Goal: Task Accomplishment & Management: Manage account settings

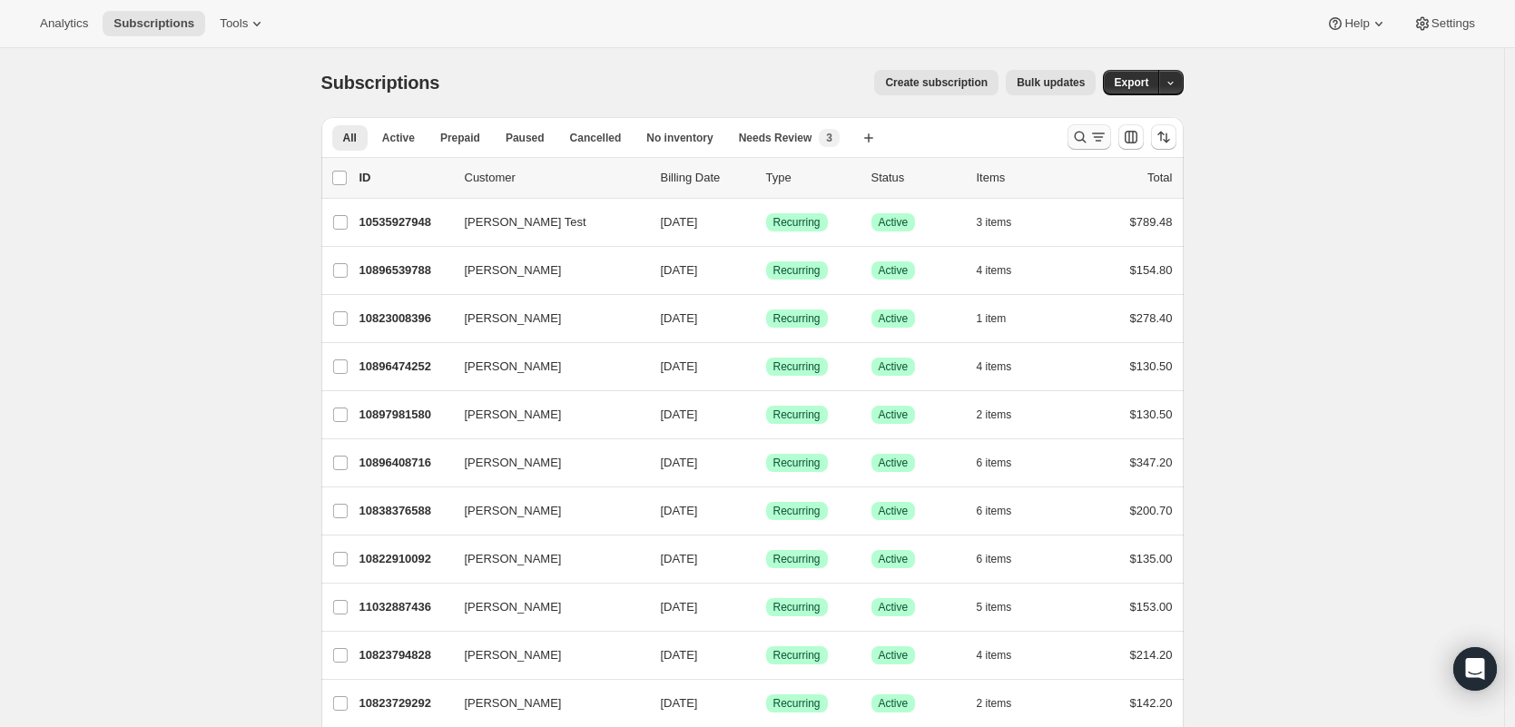
click at [1091, 126] on button "Search and filter results" at bounding box center [1089, 136] width 44 height 25
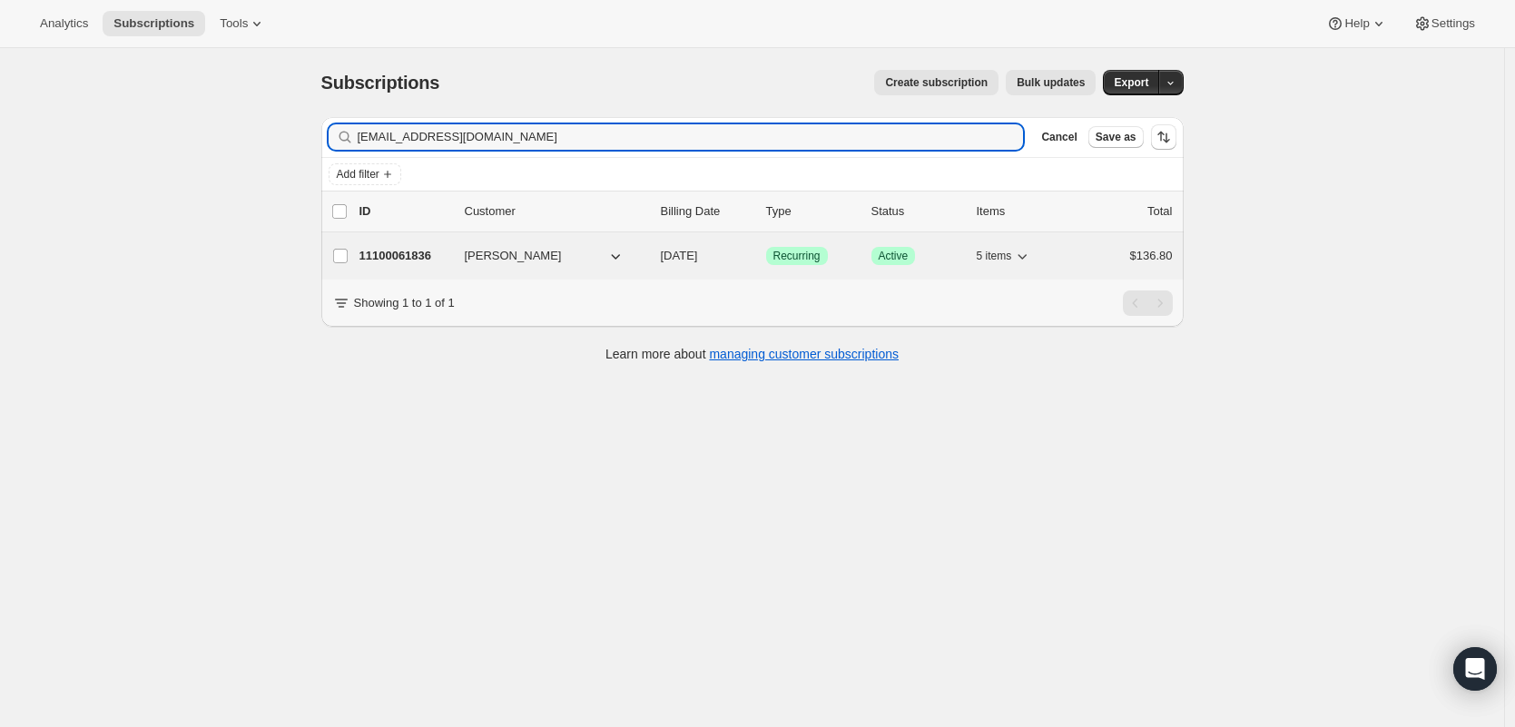
type input "[EMAIL_ADDRESS][DOMAIN_NAME]"
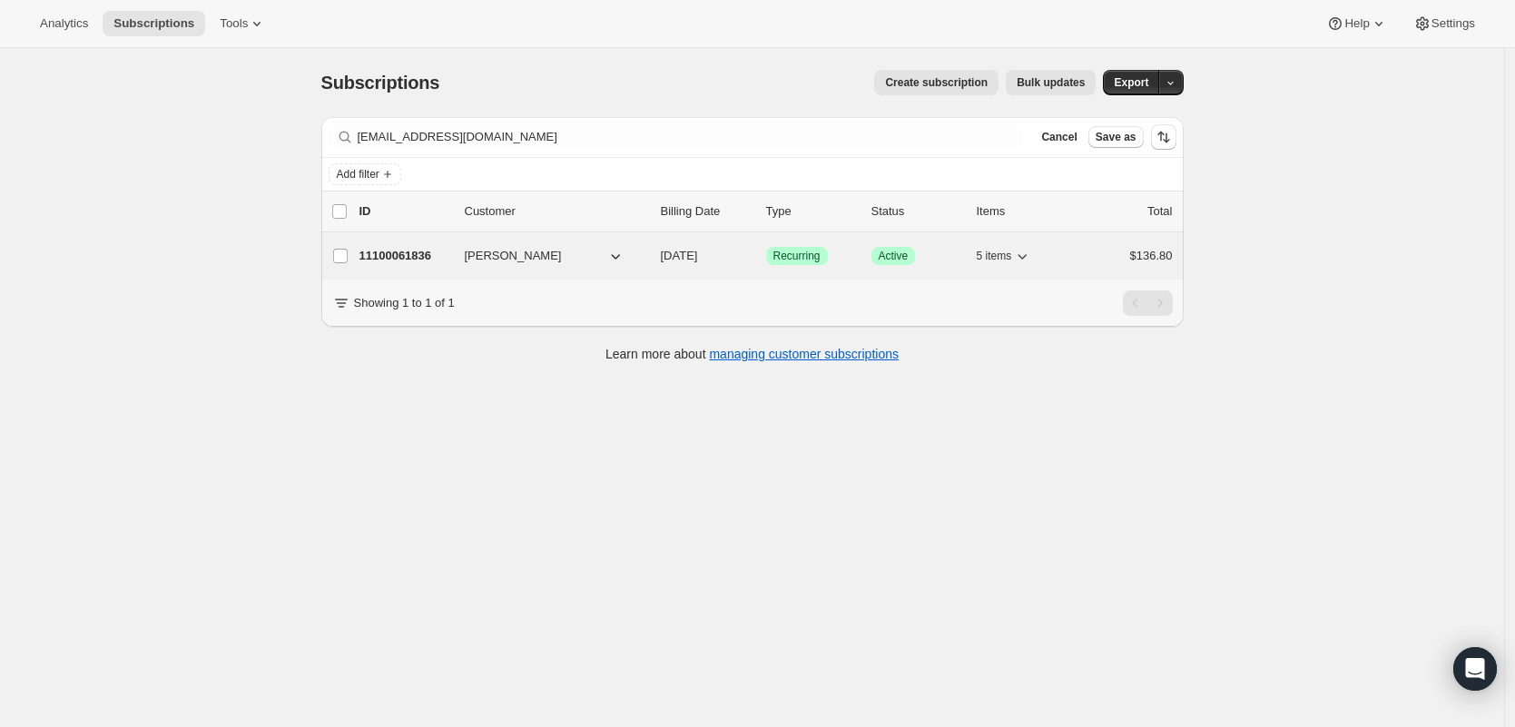
click at [414, 252] on p "11100061836" at bounding box center [404, 256] width 91 height 18
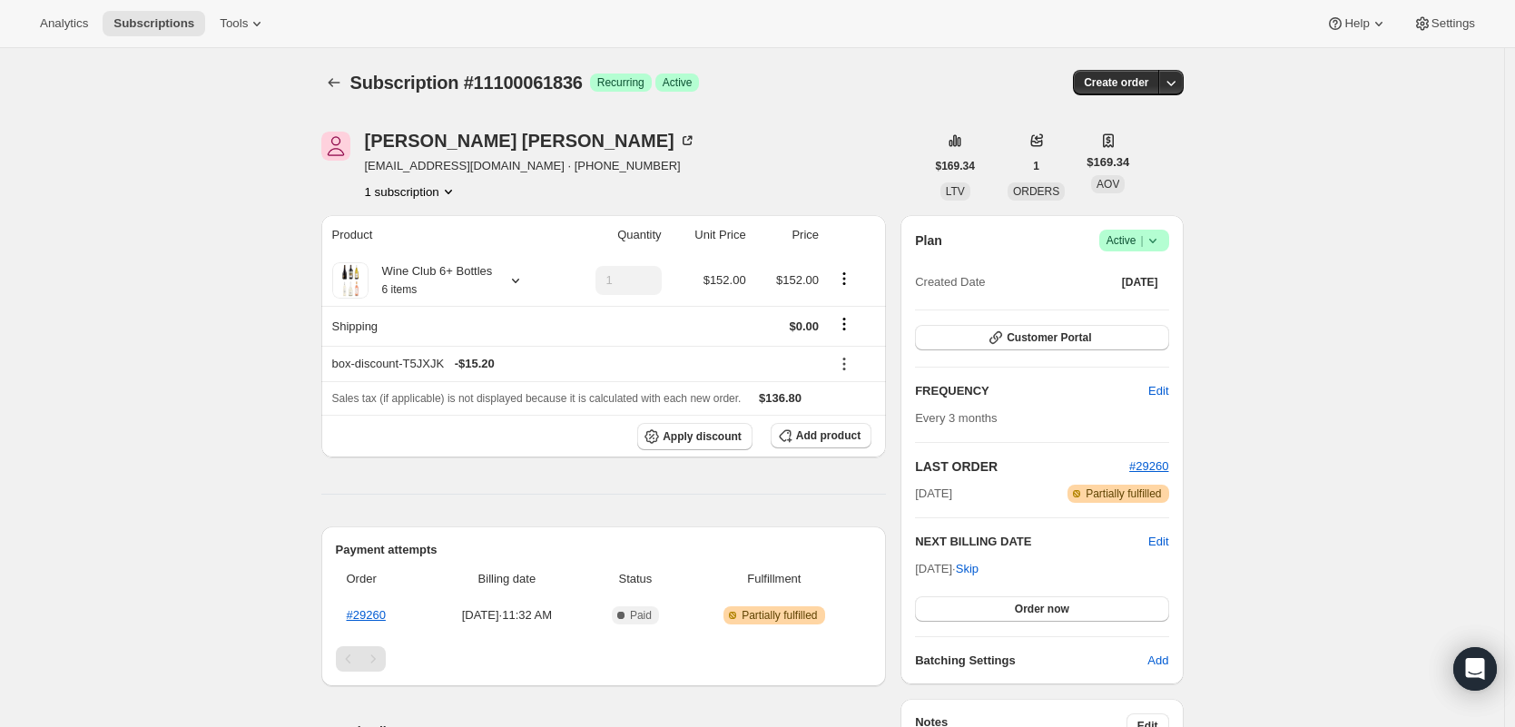
click at [1155, 254] on div "Plan Success Active | Created Date [DATE]" at bounding box center [1041, 262] width 253 height 65
click at [1157, 240] on icon at bounding box center [1153, 240] width 18 height 18
click at [1131, 319] on button "Cancel subscription" at bounding box center [1132, 306] width 113 height 29
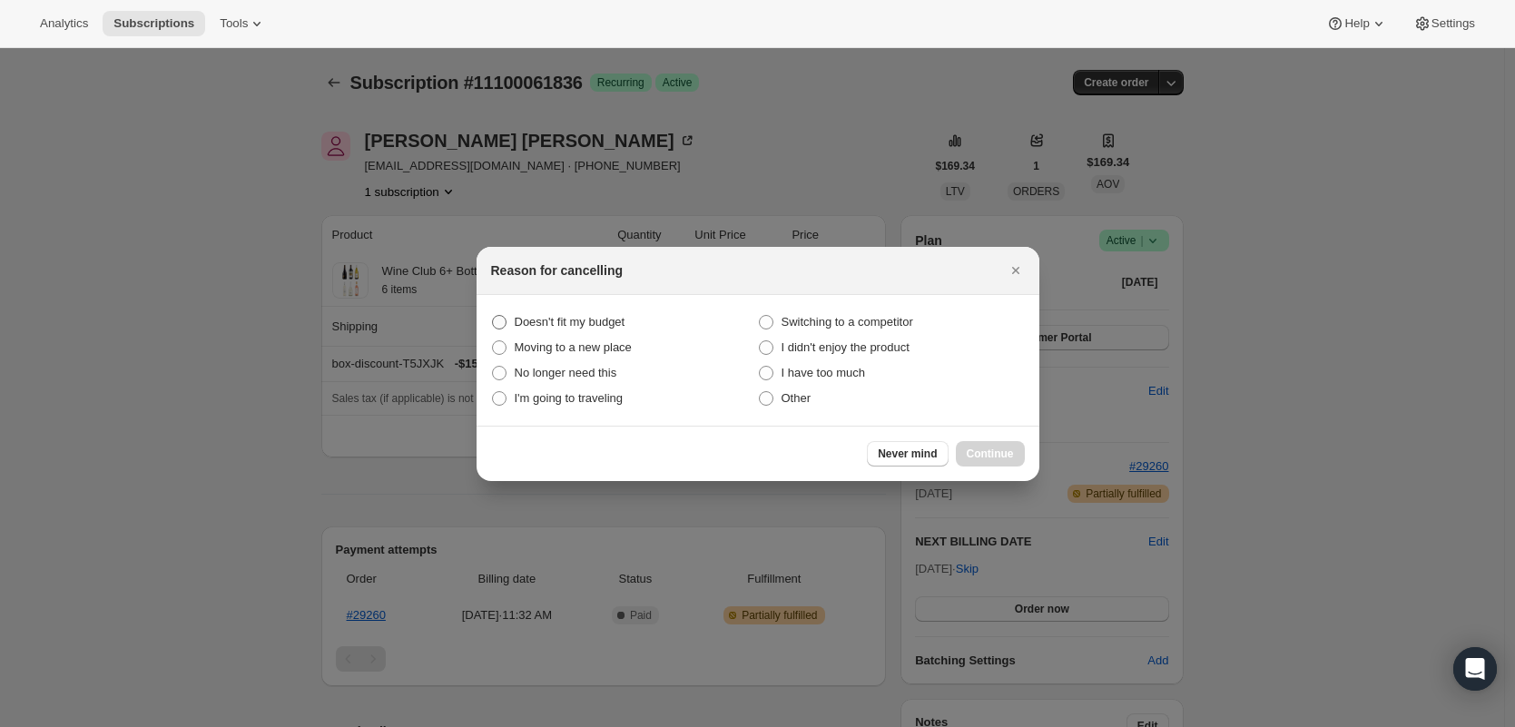
click at [605, 318] on span "Doesn't fit my budget" at bounding box center [570, 322] width 111 height 14
click at [493, 316] on budget "Doesn't fit my budget" at bounding box center [492, 315] width 1 height 1
radio budget "true"
click at [985, 447] on span "Continue" at bounding box center [990, 454] width 47 height 15
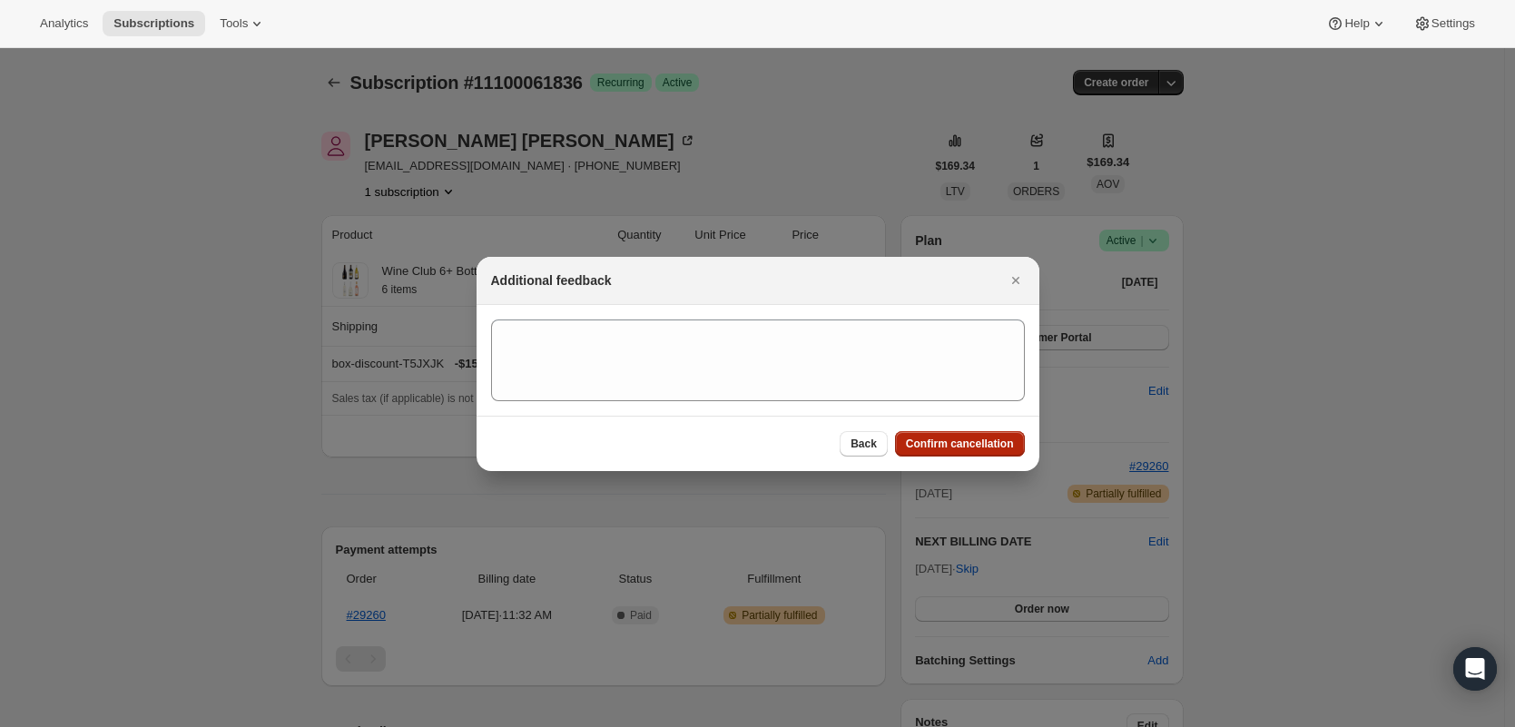
click at [988, 445] on span "Confirm cancellation" at bounding box center [960, 444] width 108 height 15
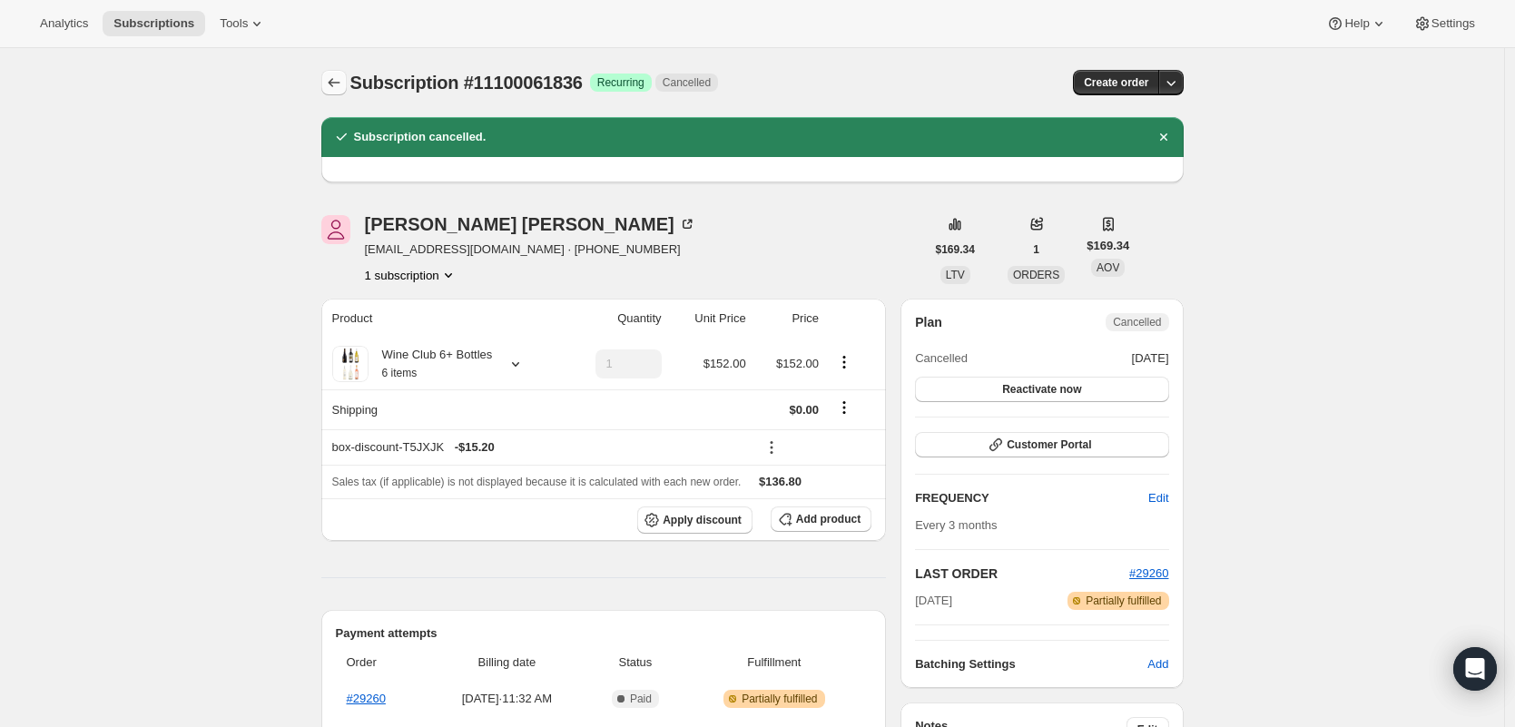
click at [343, 77] on icon "Subscriptions" at bounding box center [334, 83] width 18 height 18
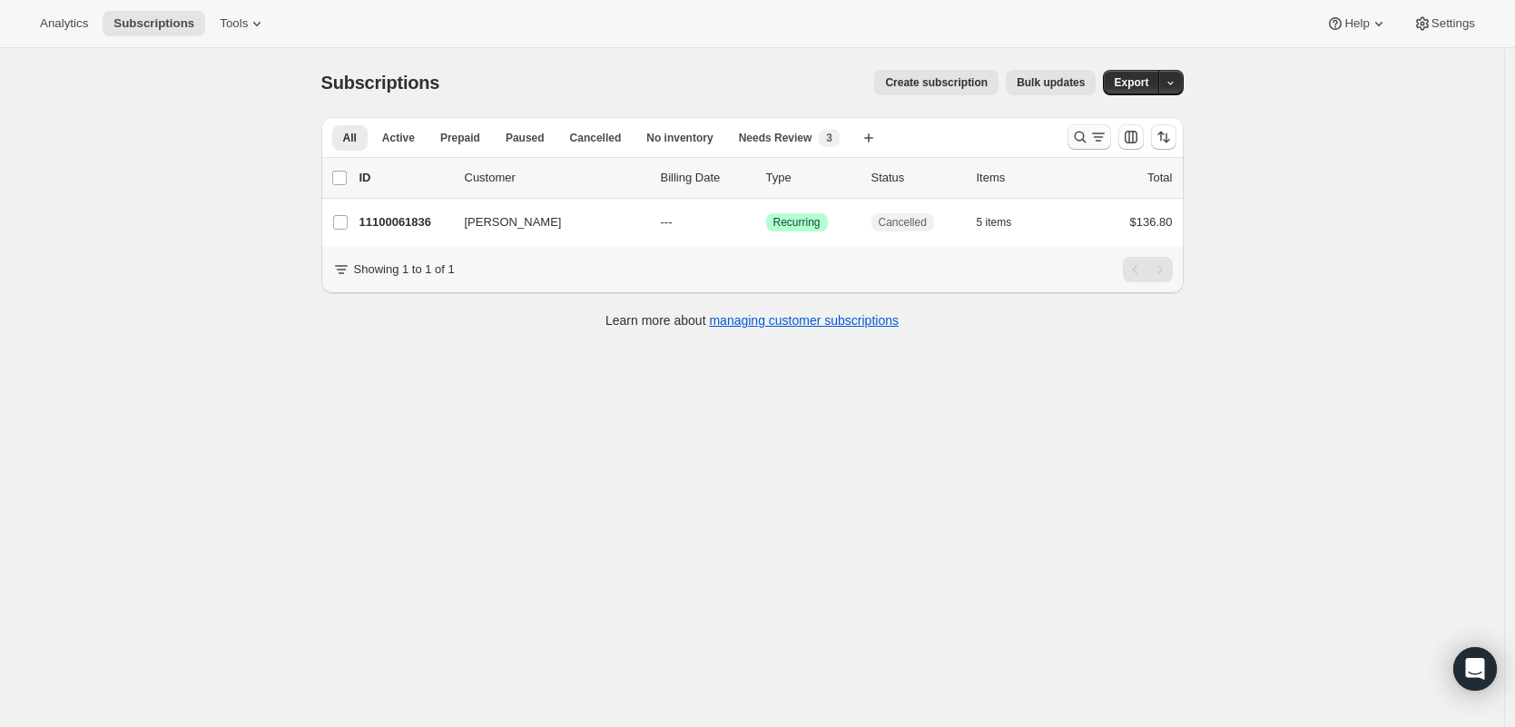
click at [1116, 142] on div at bounding box center [1121, 137] width 123 height 36
click at [1107, 139] on icon "Search and filter results" at bounding box center [1098, 137] width 18 height 18
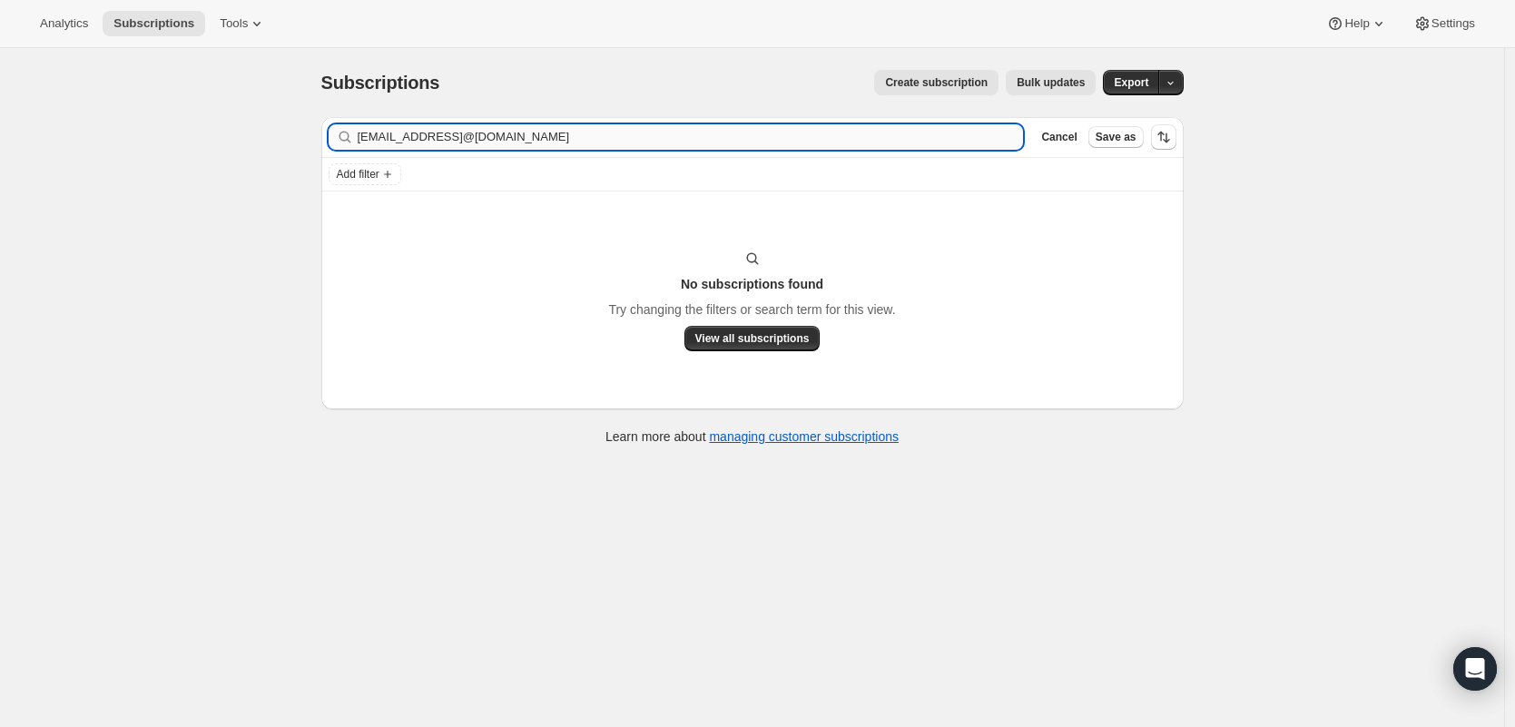
click at [622, 140] on input "[EMAIL_ADDRESS]@[DOMAIN_NAME]" at bounding box center [691, 136] width 666 height 25
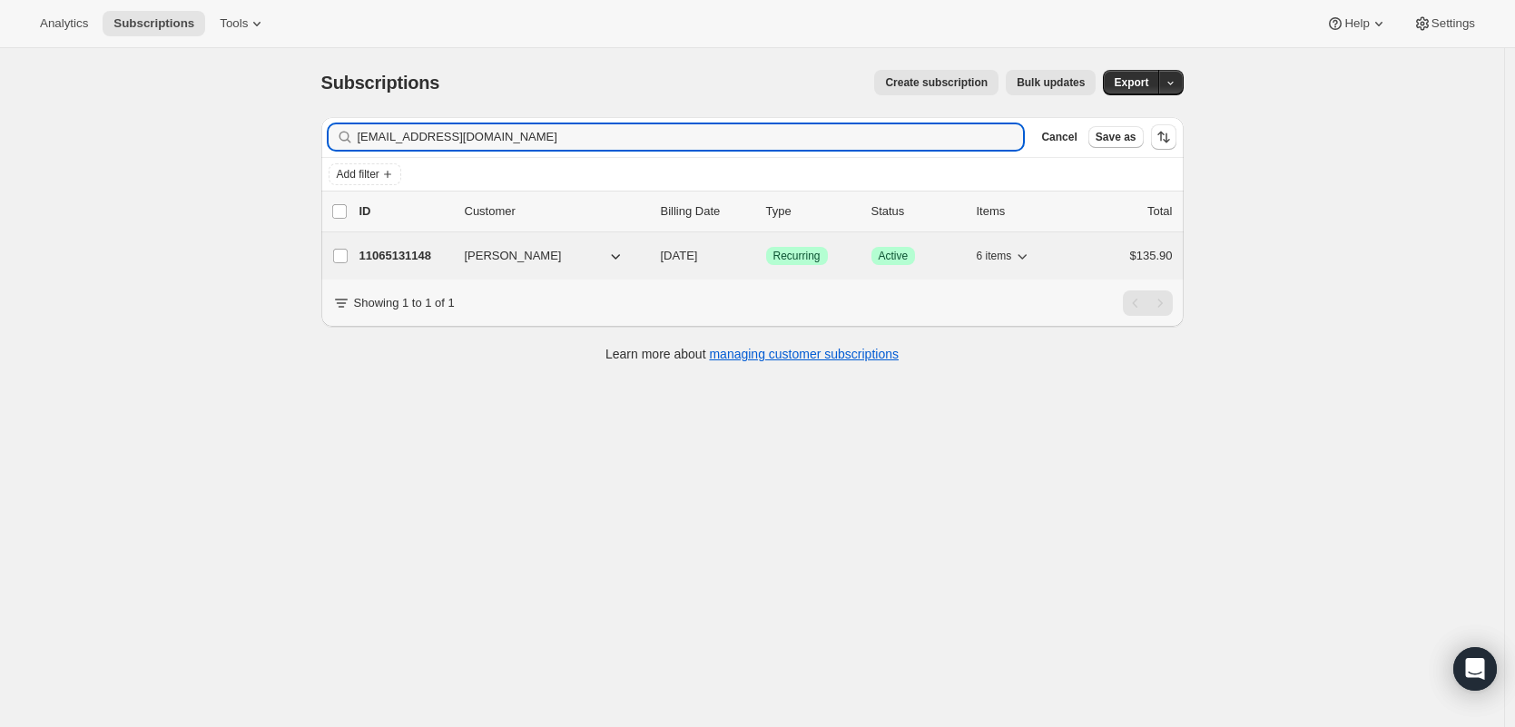
type input "[EMAIL_ADDRESS][DOMAIN_NAME]"
click at [390, 258] on p "11065131148" at bounding box center [404, 256] width 91 height 18
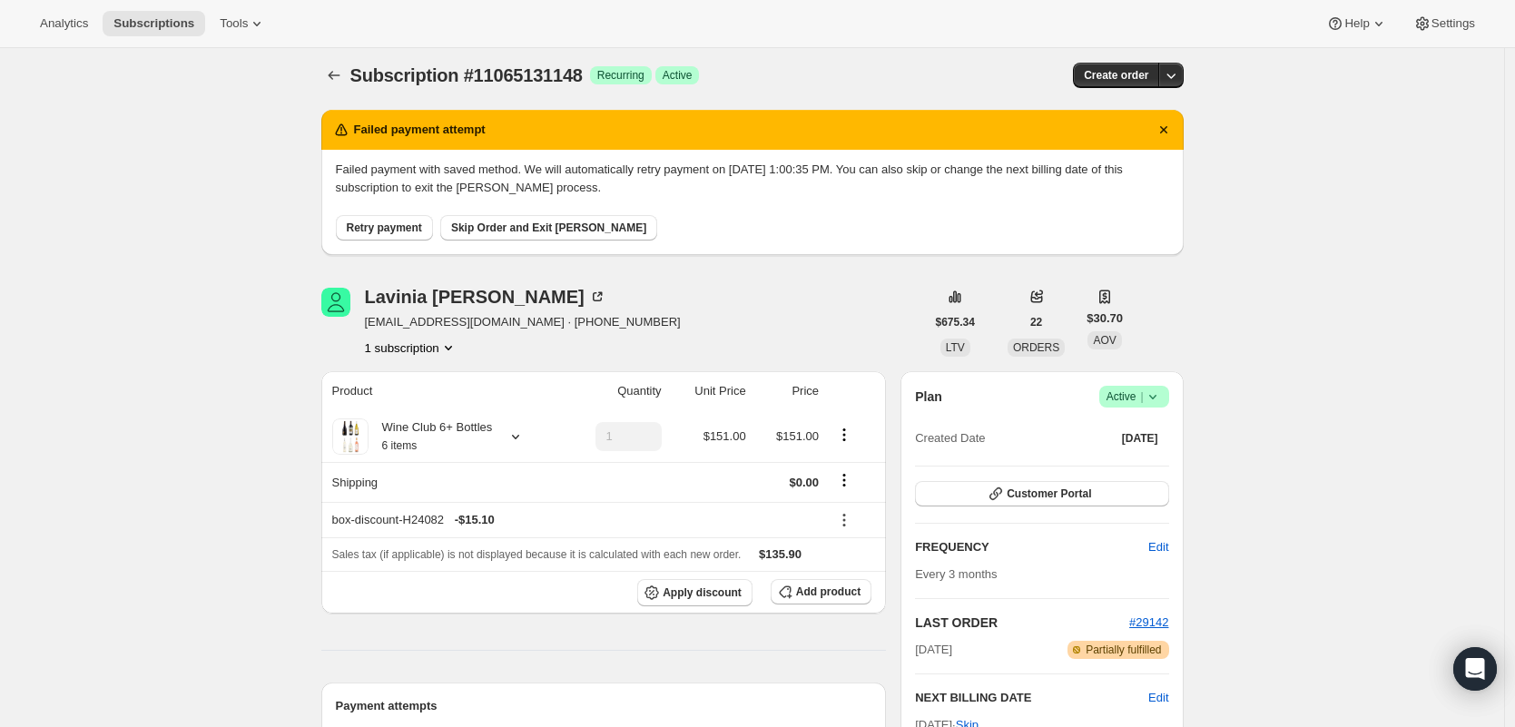
scroll to position [359, 0]
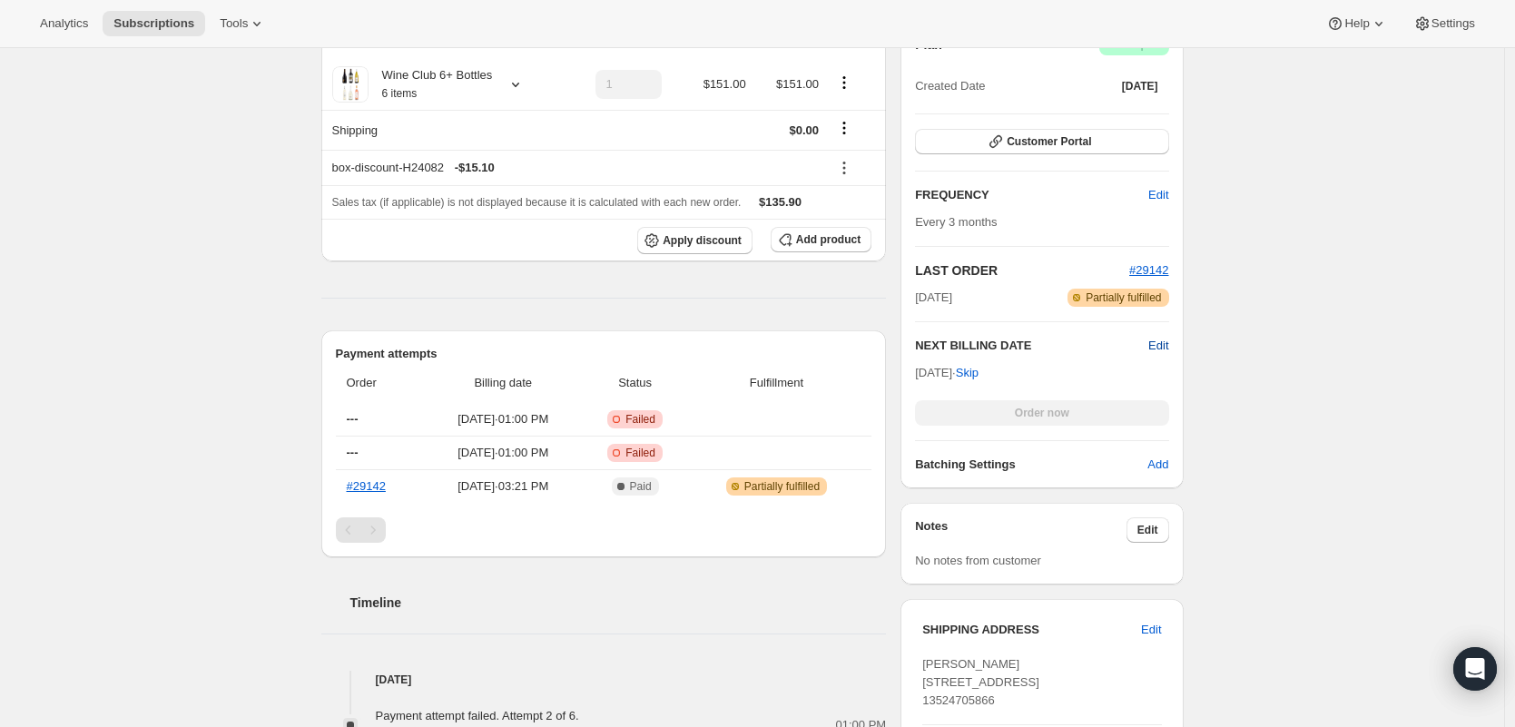
click at [1166, 342] on span "Edit" at bounding box center [1158, 346] width 20 height 18
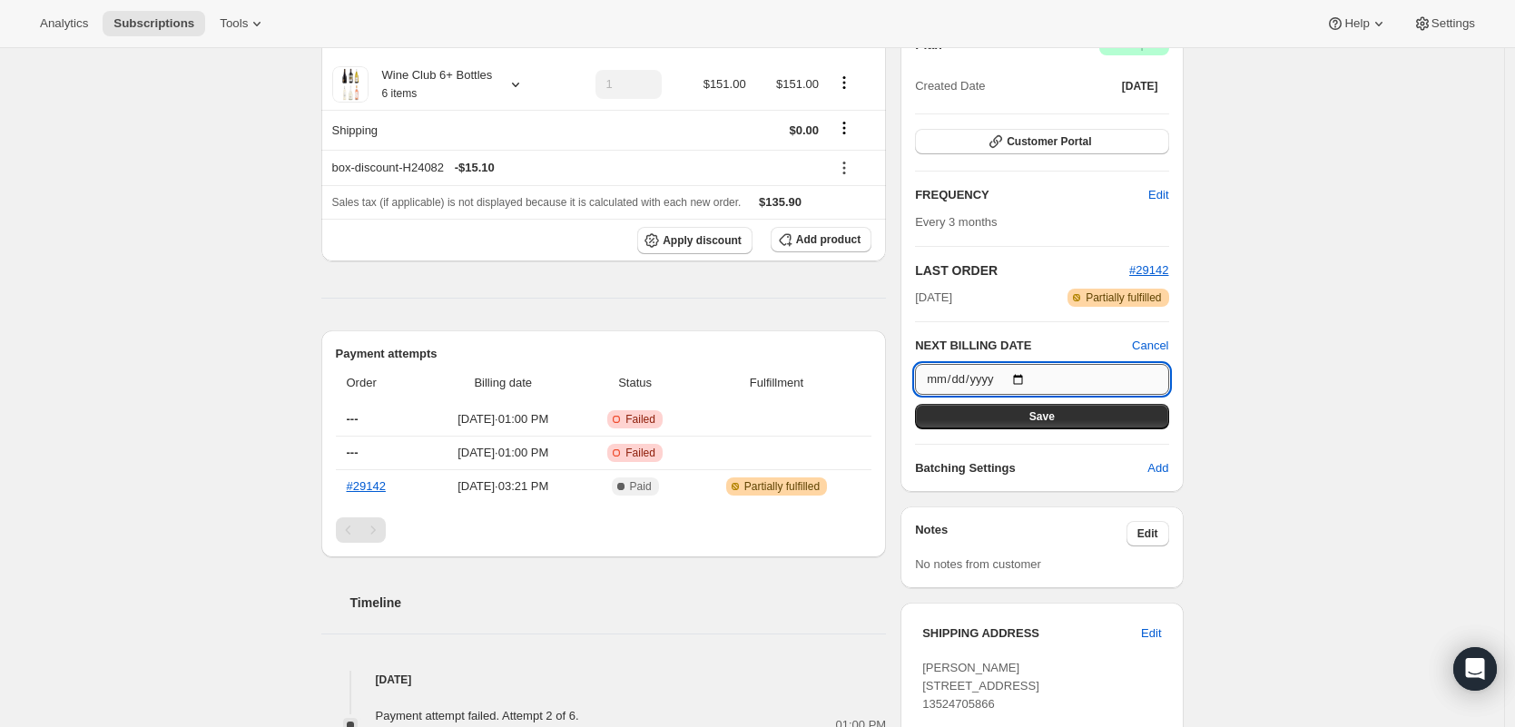
click at [1026, 380] on input "[DATE]" at bounding box center [1041, 379] width 253 height 31
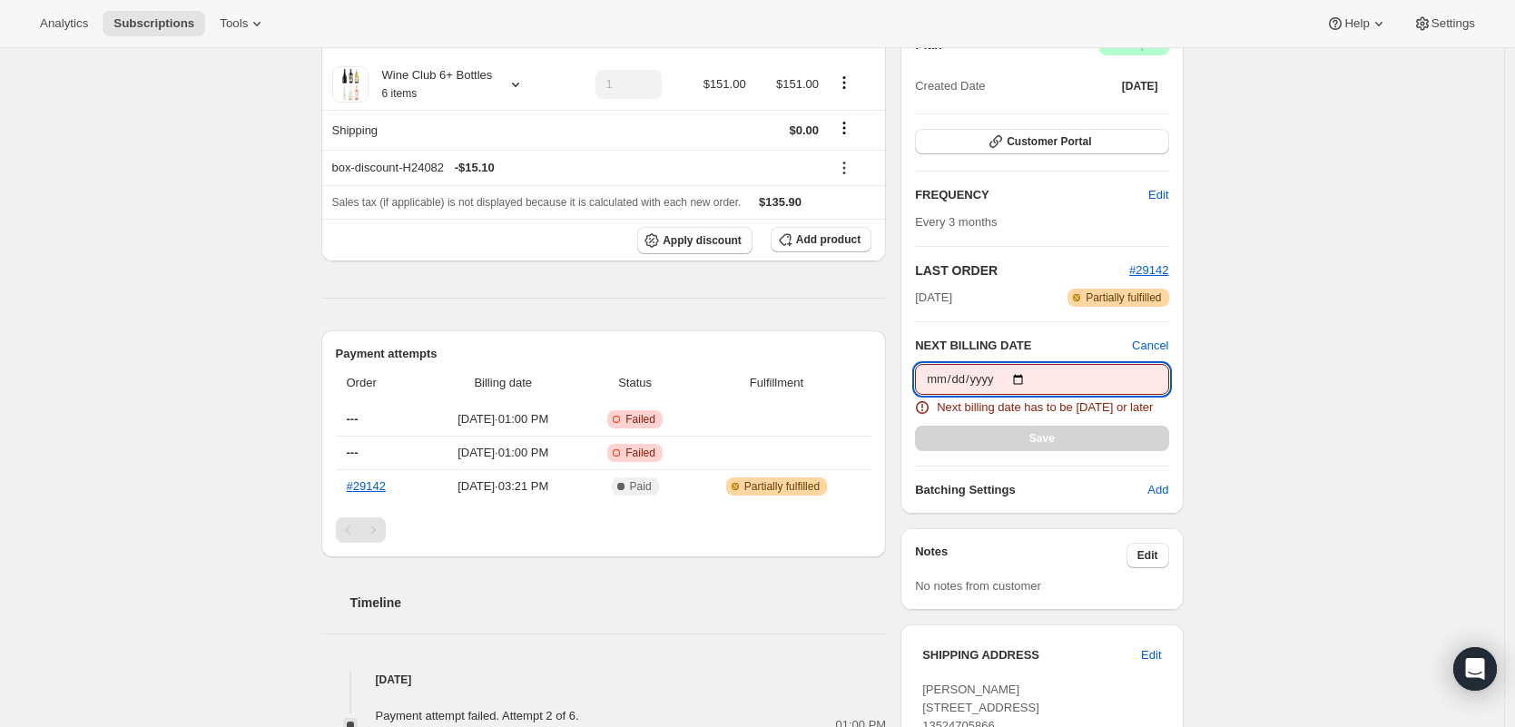
type input "[DATE]"
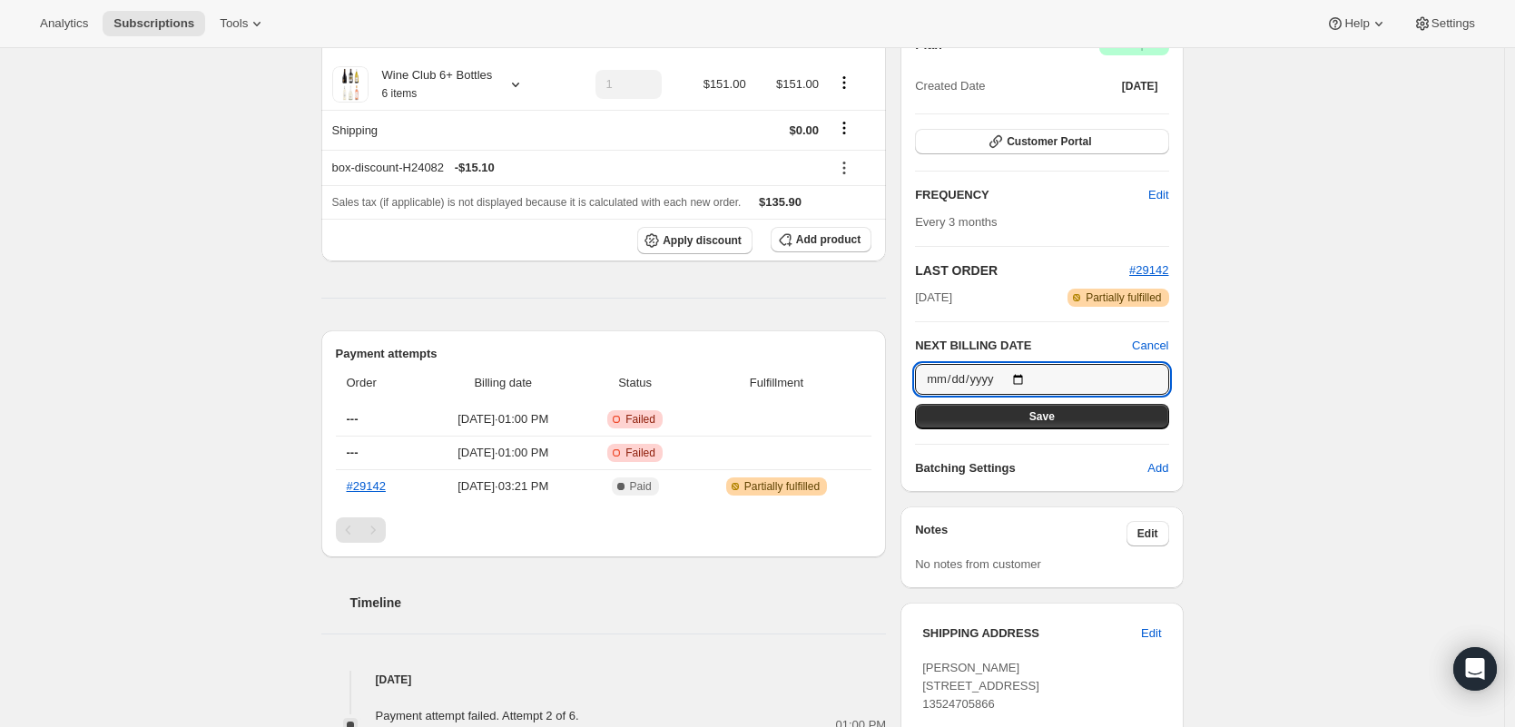
click at [1040, 426] on button "Save" at bounding box center [1041, 416] width 253 height 25
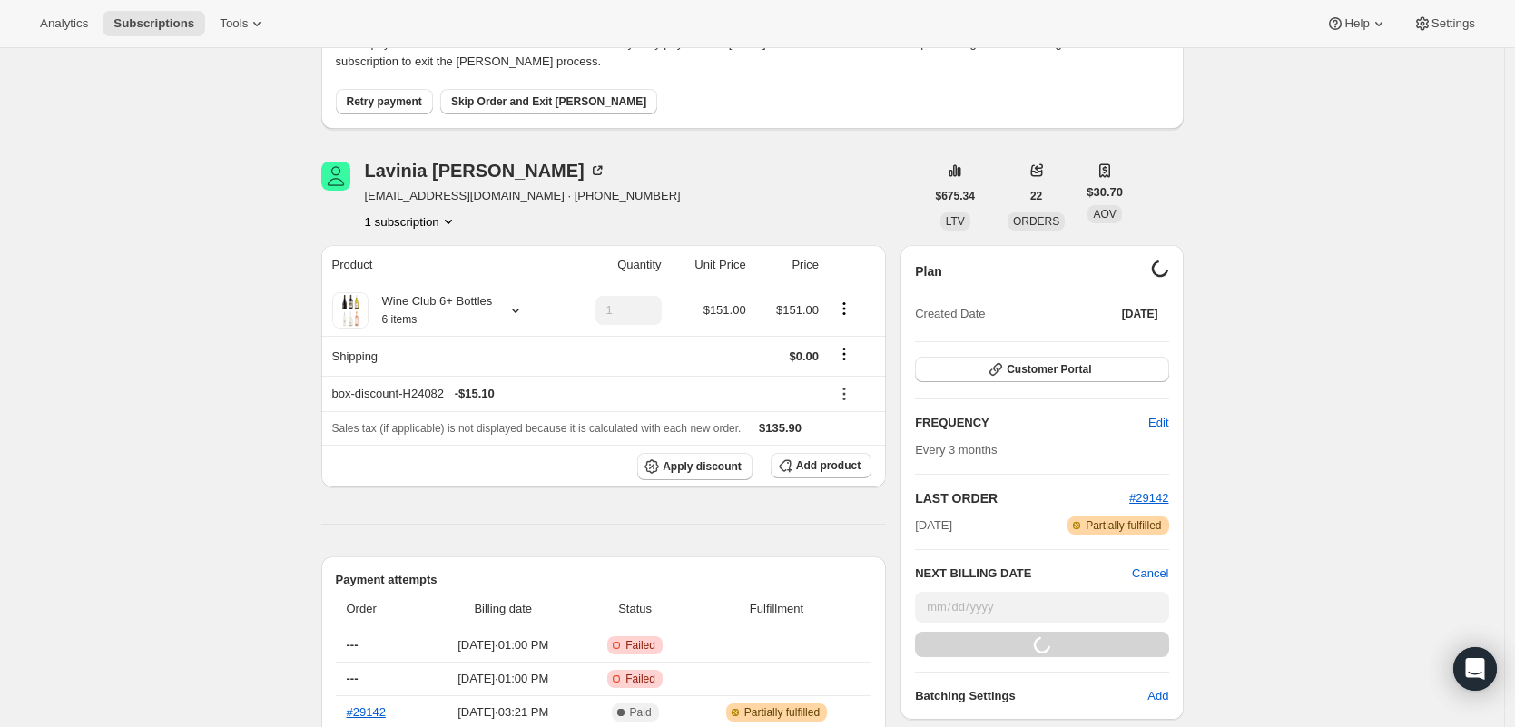
scroll to position [0, 0]
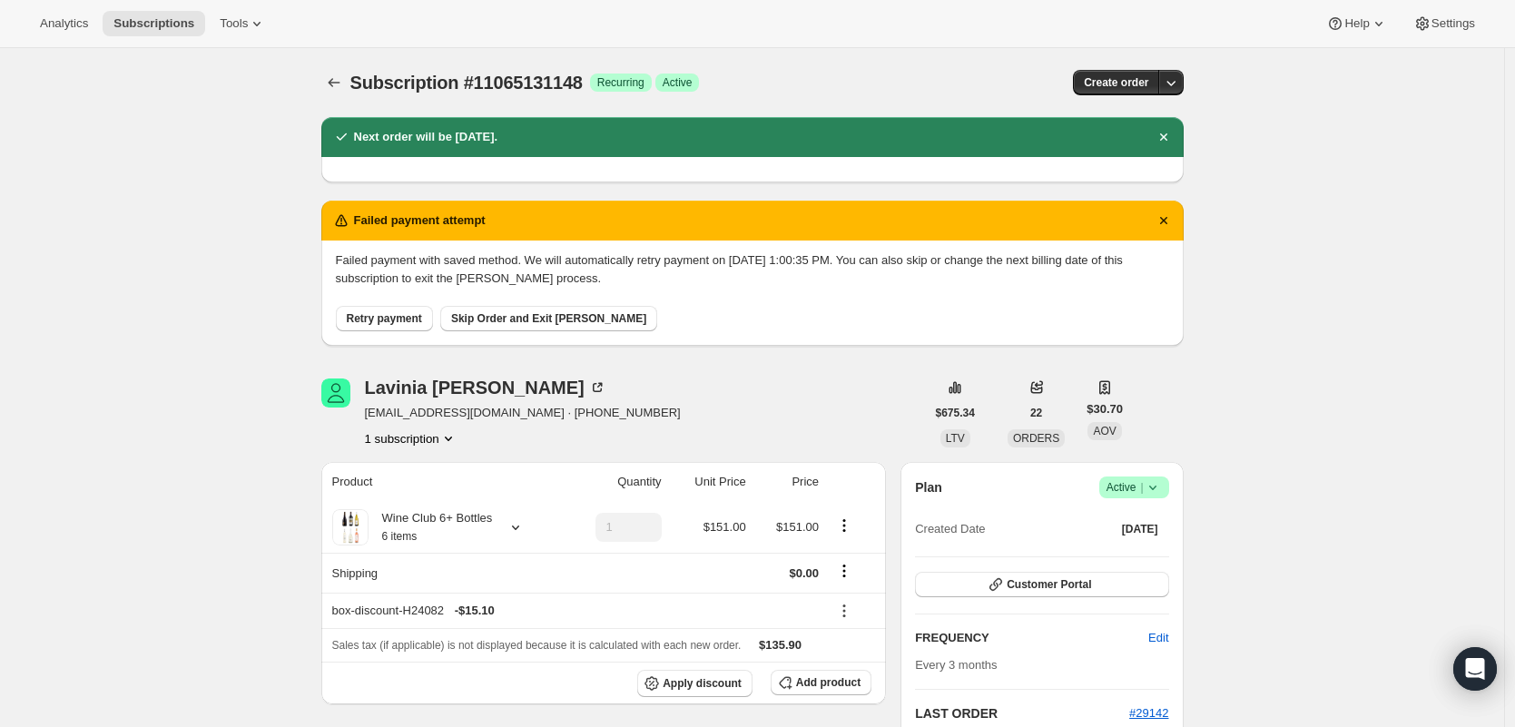
click at [516, 310] on button "Skip Order and Exit [PERSON_NAME]" at bounding box center [548, 318] width 217 height 25
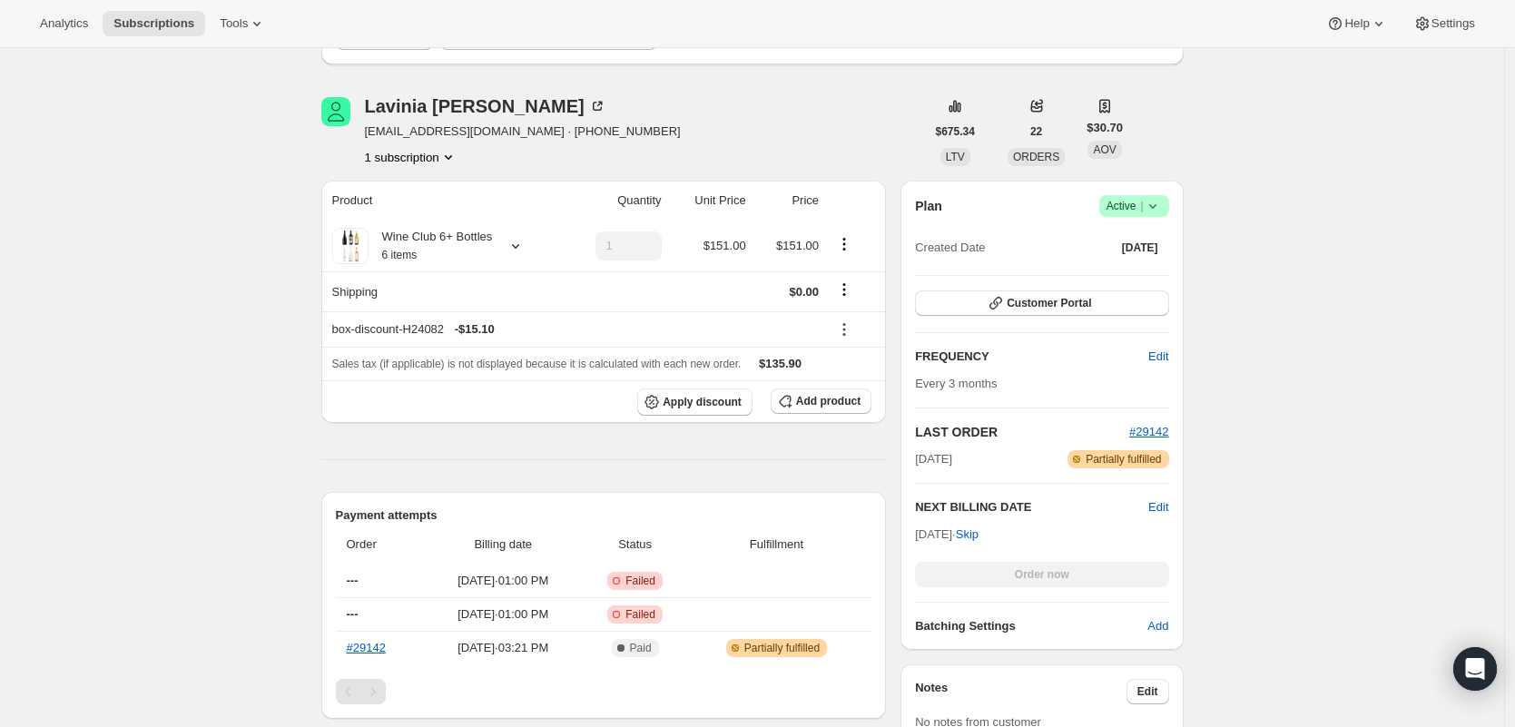
scroll to position [644, 0]
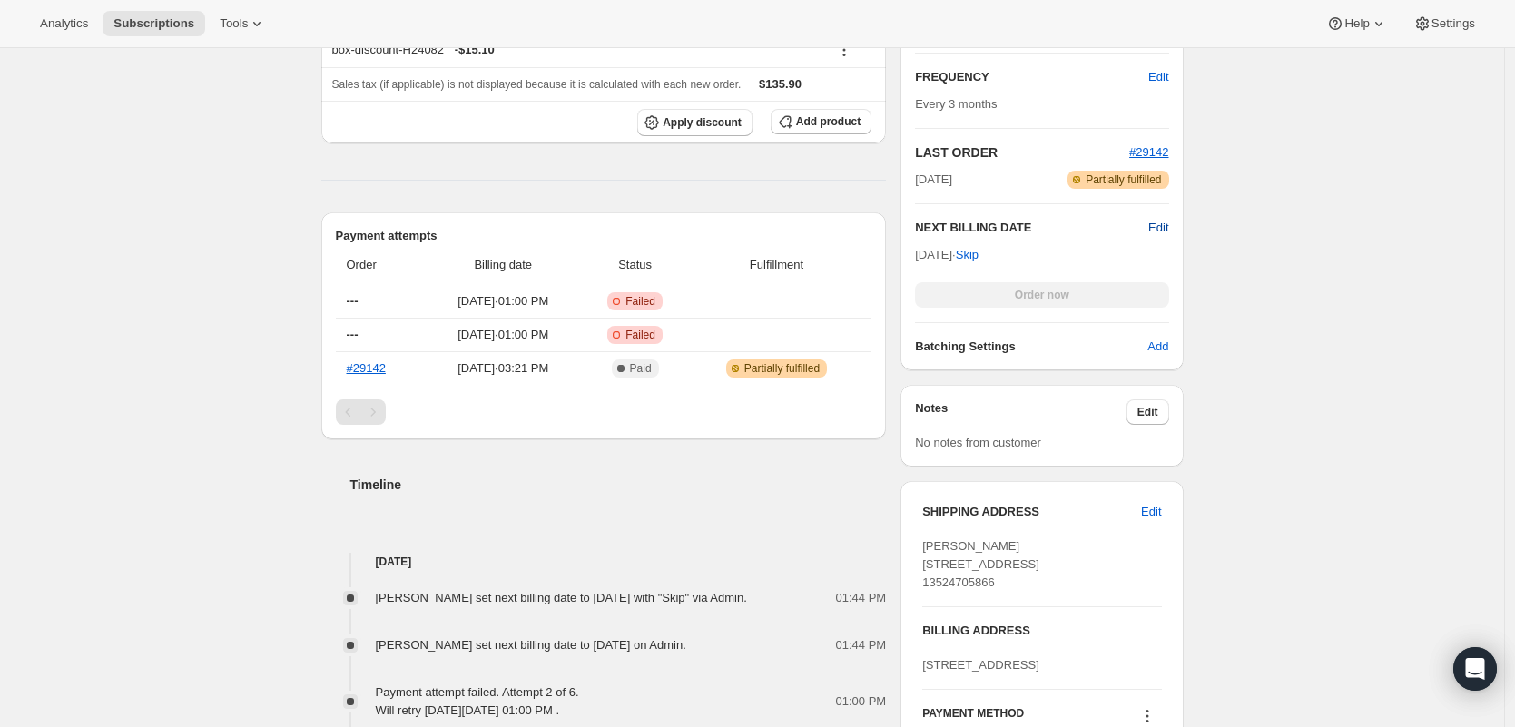
click at [1162, 231] on span "Edit" at bounding box center [1158, 228] width 20 height 18
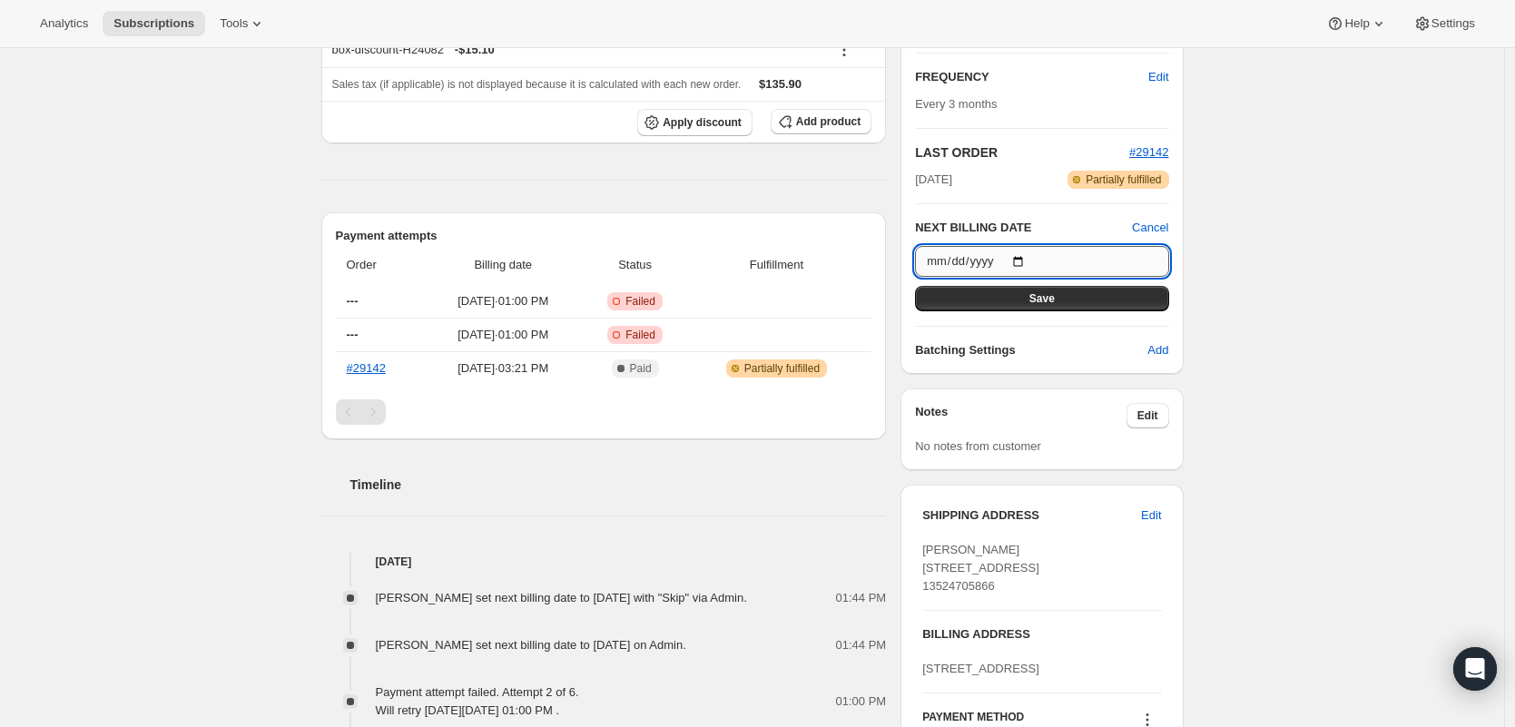
click at [1032, 260] on input "[DATE]" at bounding box center [1041, 261] width 253 height 31
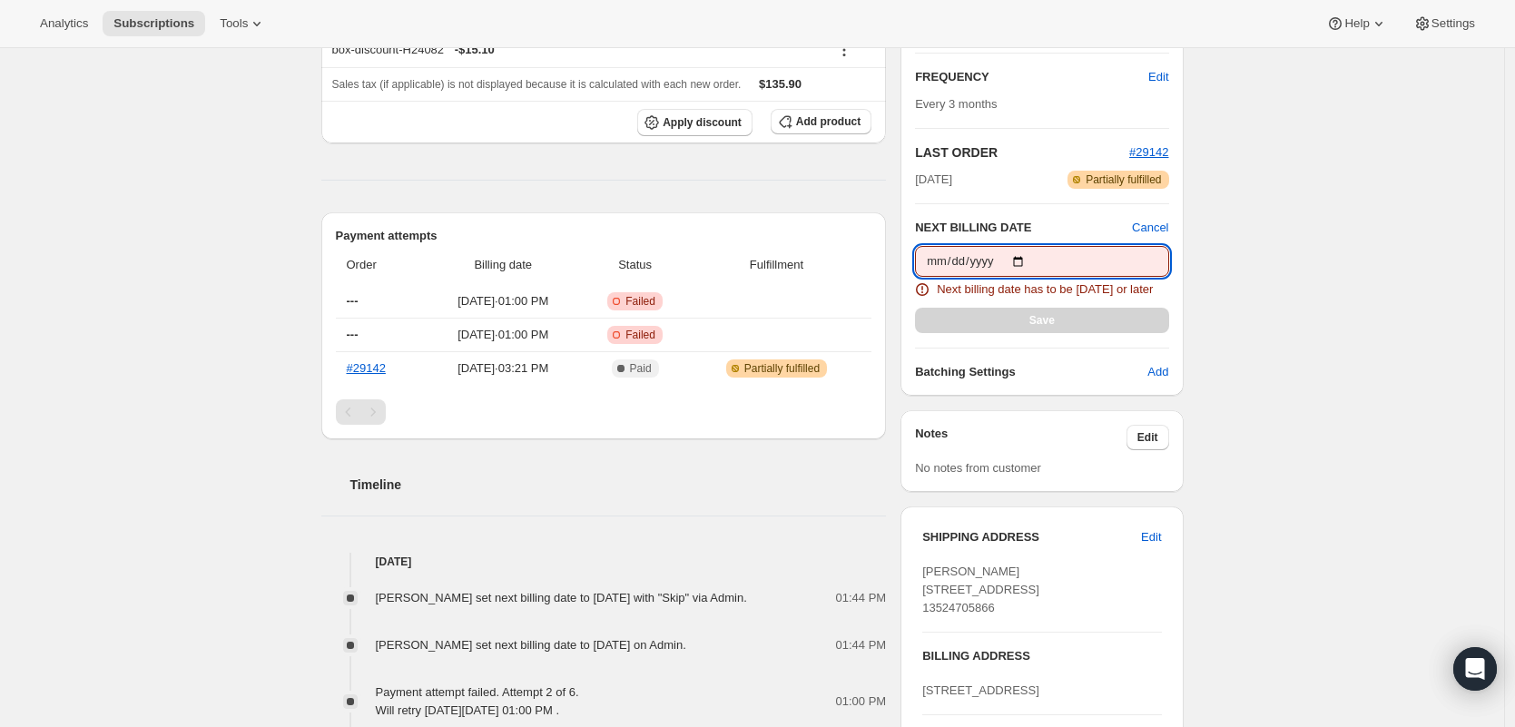
type input "[DATE]"
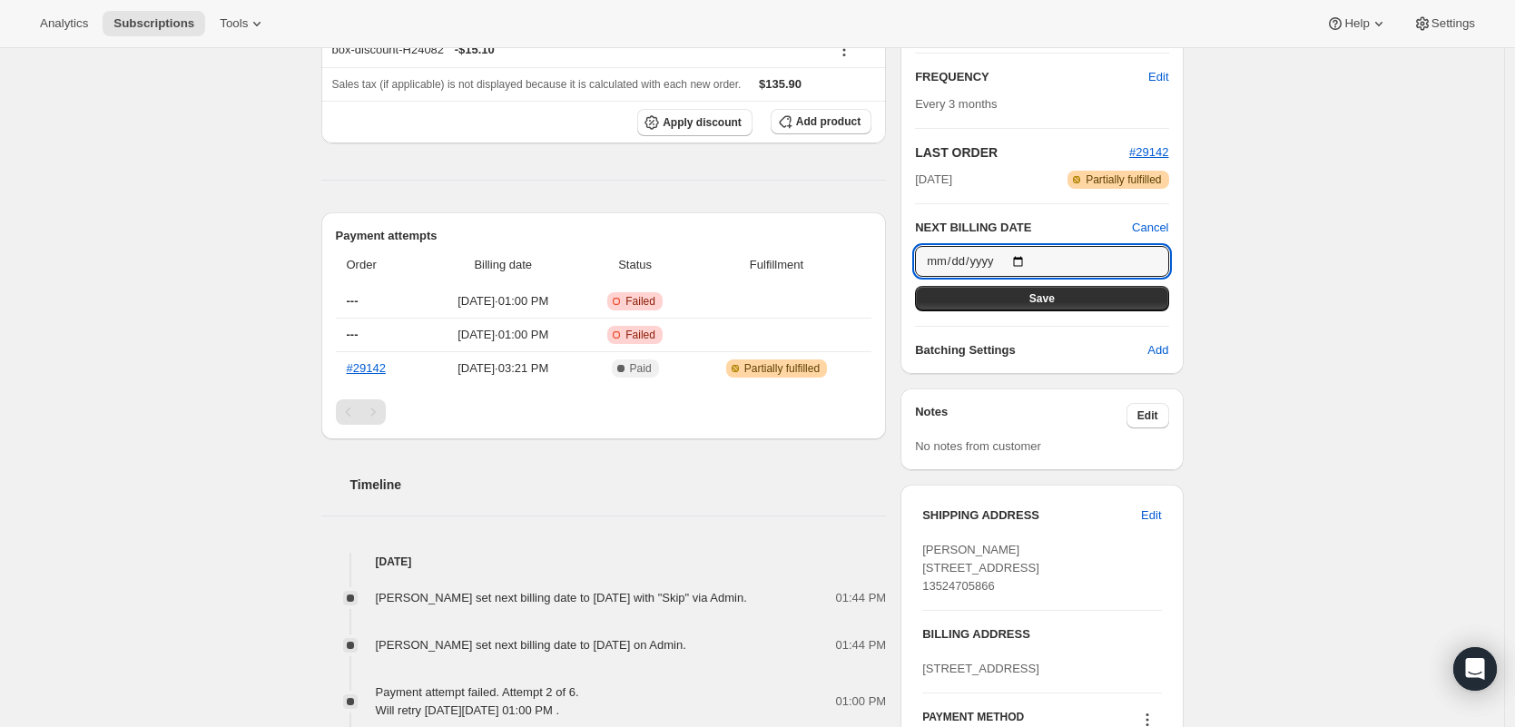
click at [1106, 301] on button "Save" at bounding box center [1041, 298] width 253 height 25
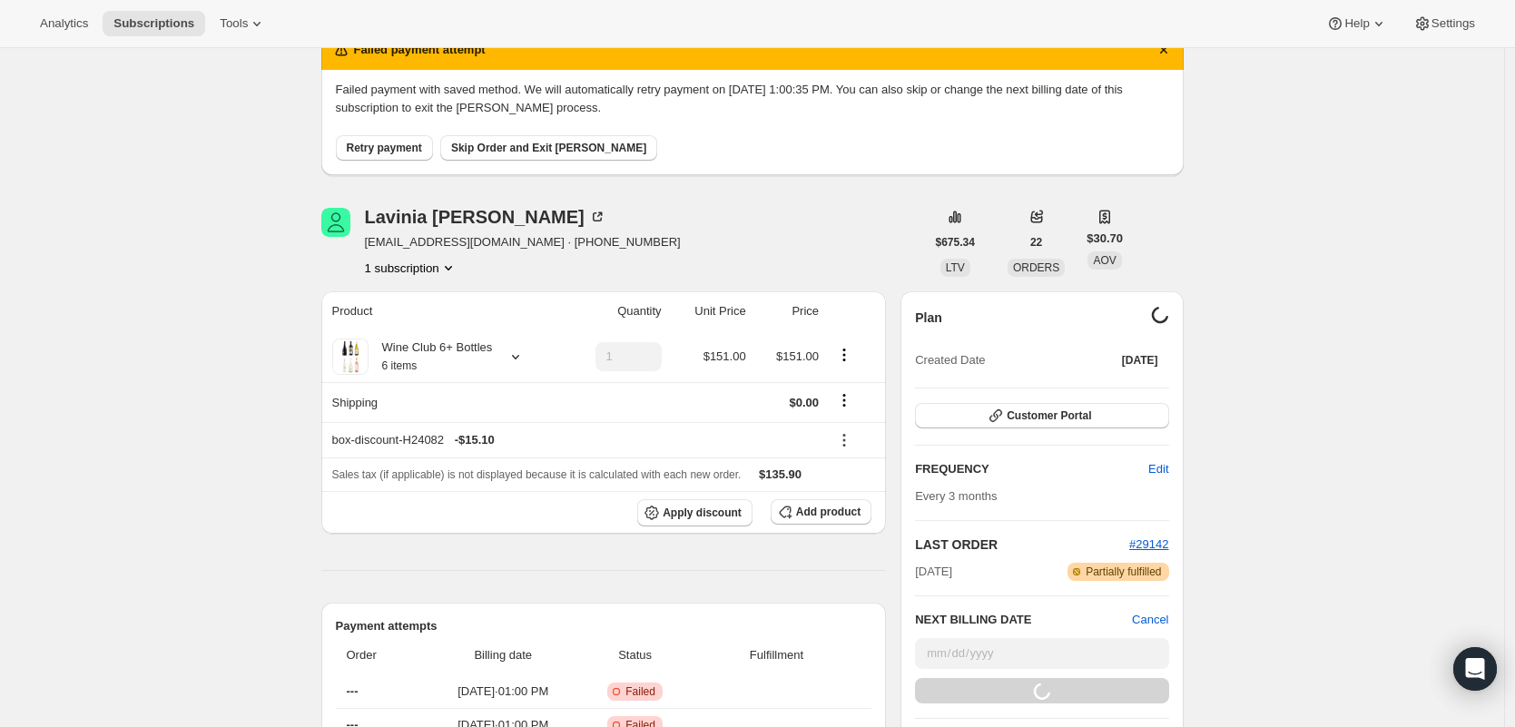
scroll to position [0, 0]
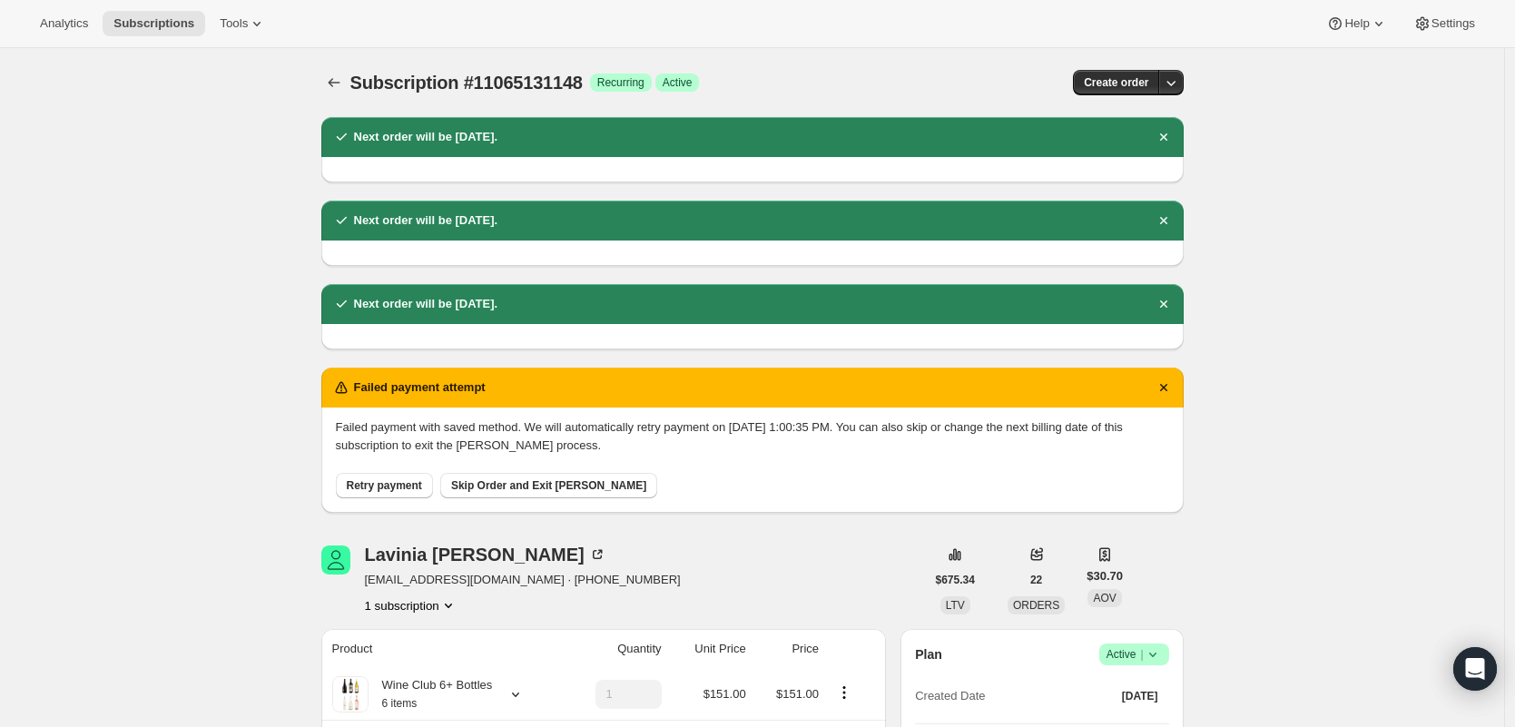
click at [1165, 381] on icon "Dismiss notification" at bounding box center [1164, 387] width 18 height 18
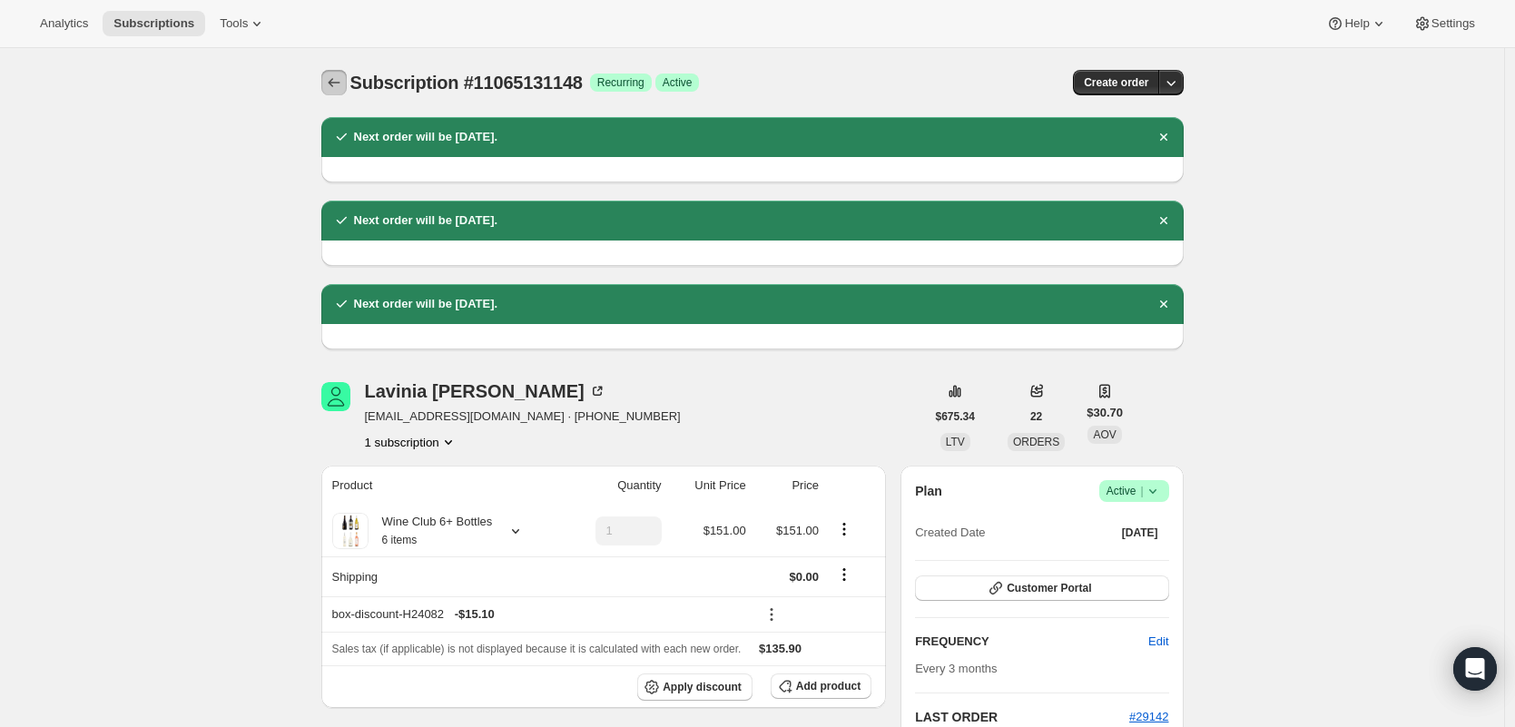
drag, startPoint x: 326, startPoint y: 83, endPoint x: 340, endPoint y: 82, distance: 14.6
click at [327, 83] on button "Subscriptions" at bounding box center [333, 82] width 25 height 25
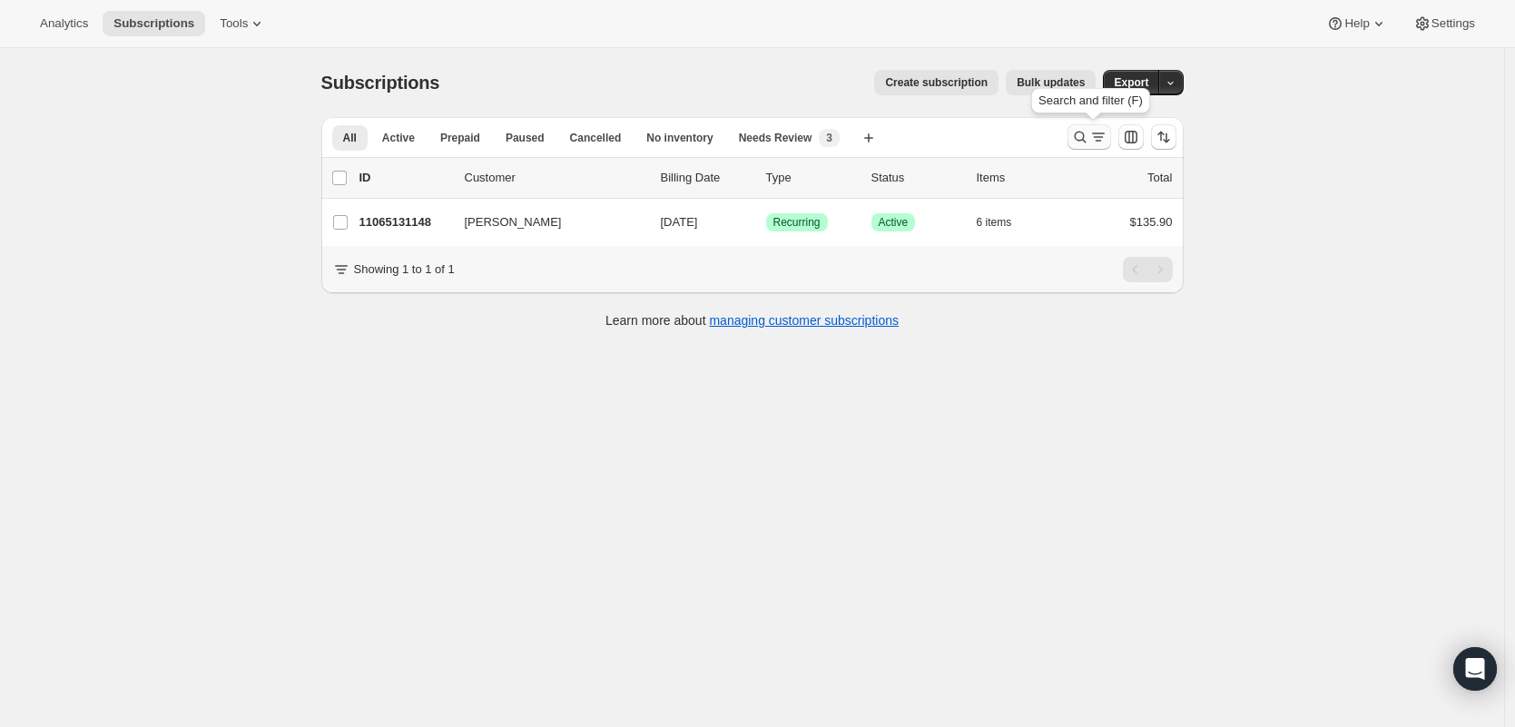
click at [1096, 142] on icon "Search and filter results" at bounding box center [1098, 137] width 18 height 18
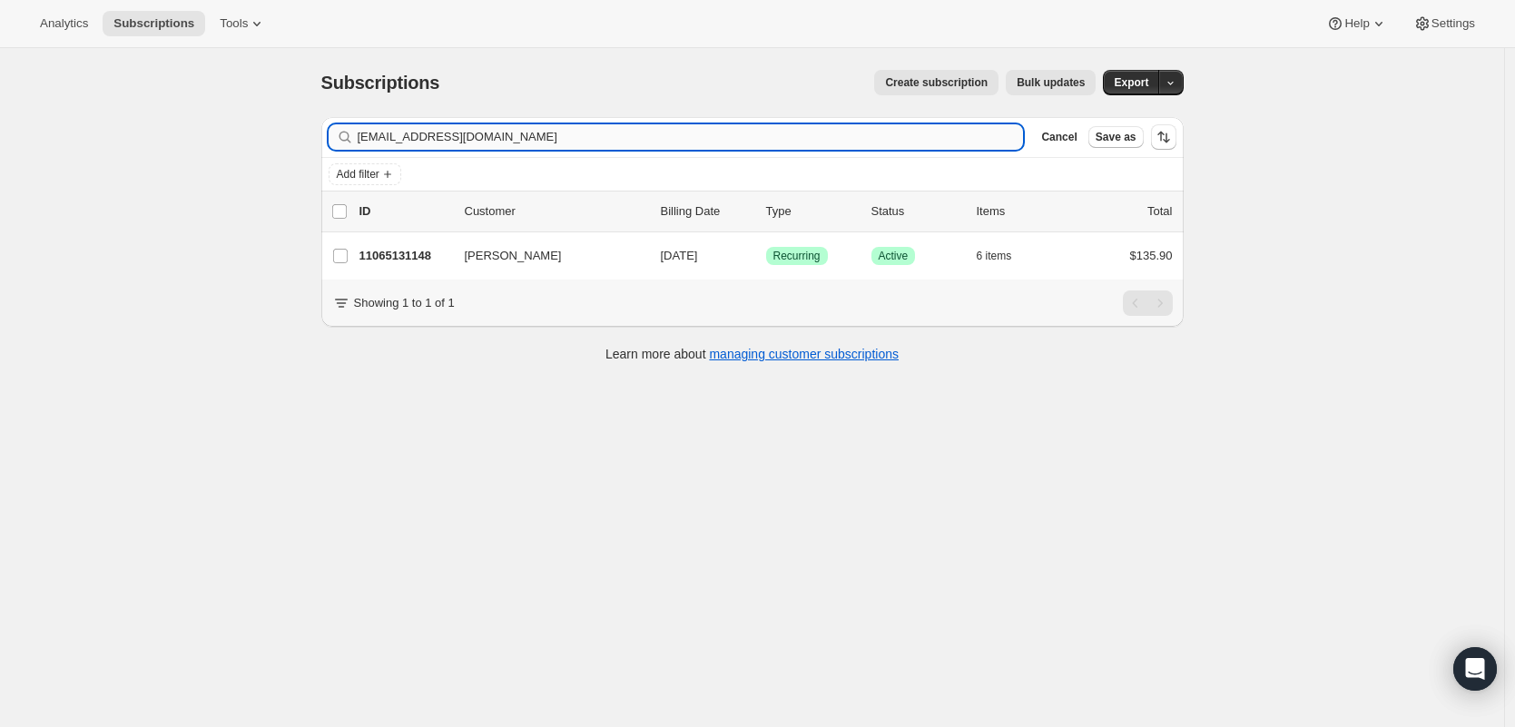
click at [740, 141] on input "[EMAIL_ADDRESS][DOMAIN_NAME]" at bounding box center [691, 136] width 666 height 25
type input "[EMAIL_ADDRESS][DOMAIN_NAME]"
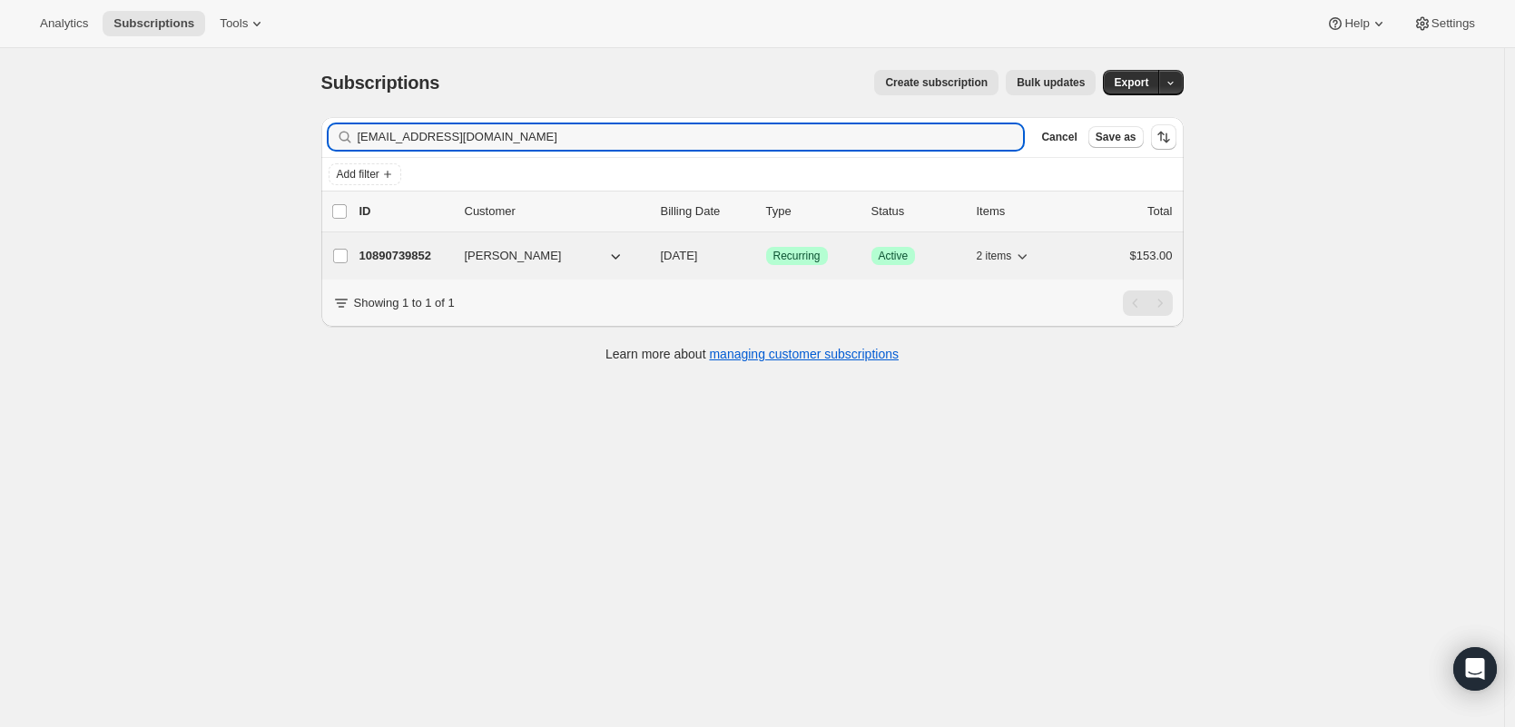
drag, startPoint x: 382, startPoint y: 257, endPoint x: 395, endPoint y: 256, distance: 12.7
click at [382, 257] on p "10890739852" at bounding box center [404, 256] width 91 height 18
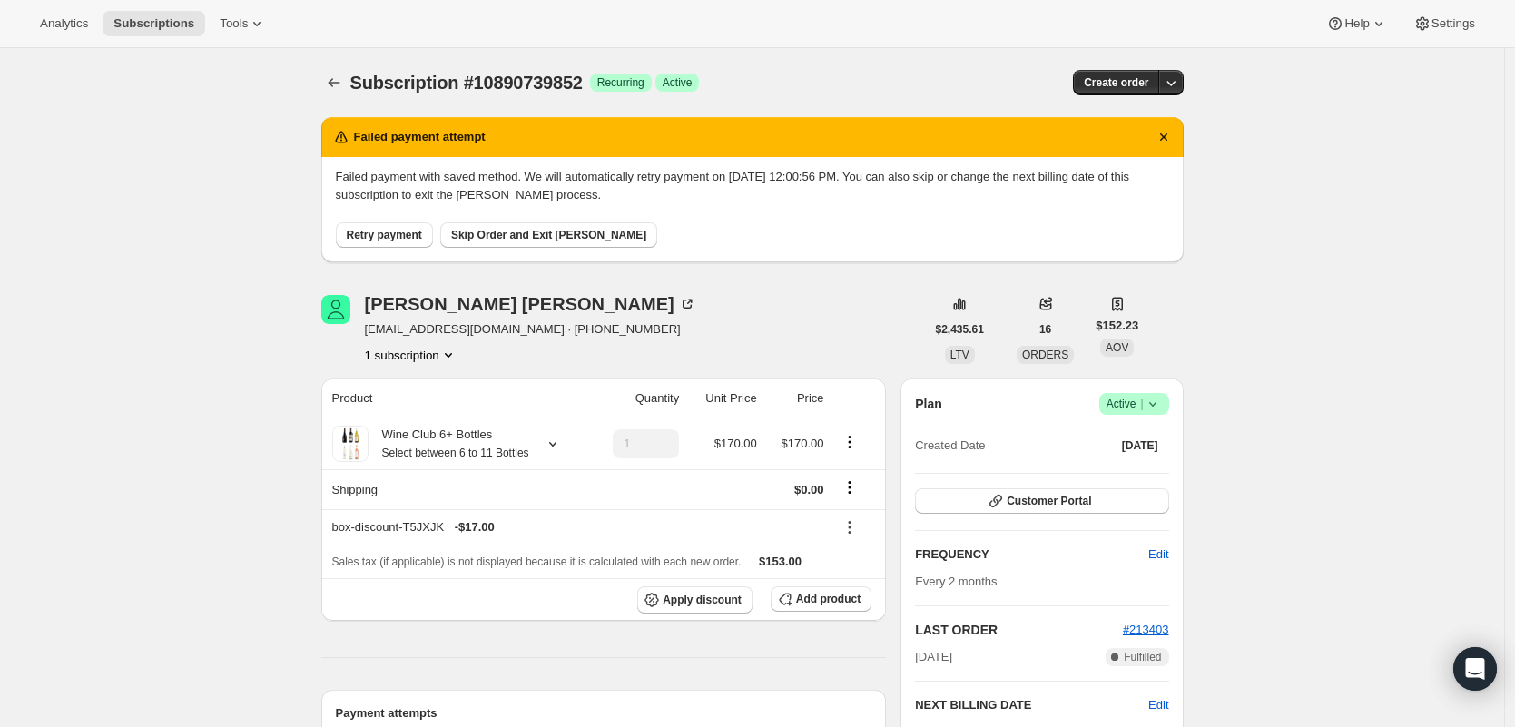
click at [1151, 398] on icon at bounding box center [1153, 404] width 18 height 18
click at [1113, 475] on span "Cancel subscription" at bounding box center [1133, 471] width 103 height 14
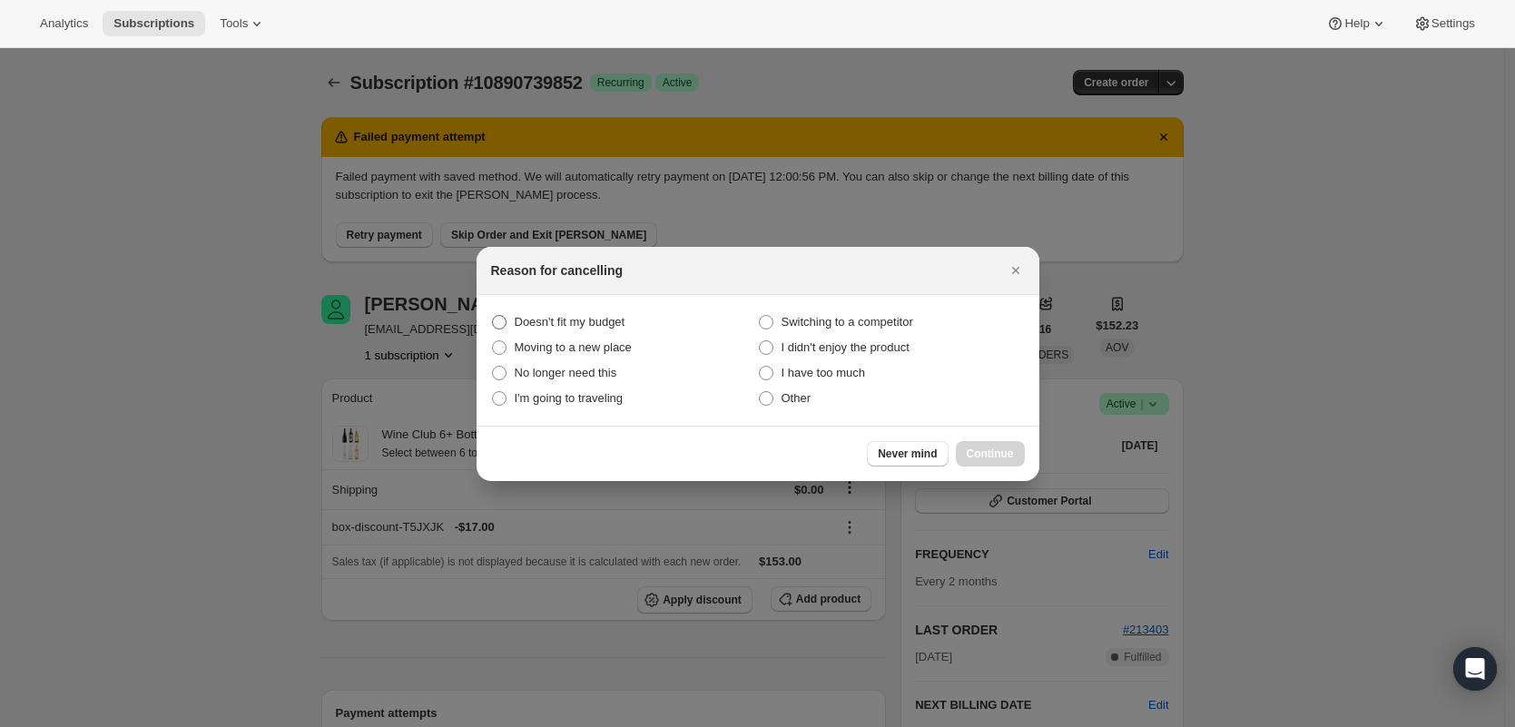
click at [623, 326] on span "Doesn't fit my budget" at bounding box center [570, 322] width 111 height 14
click at [493, 316] on budget "Doesn't fit my budget" at bounding box center [492, 315] width 1 height 1
radio budget "true"
click at [997, 458] on span "Continue" at bounding box center [990, 454] width 47 height 15
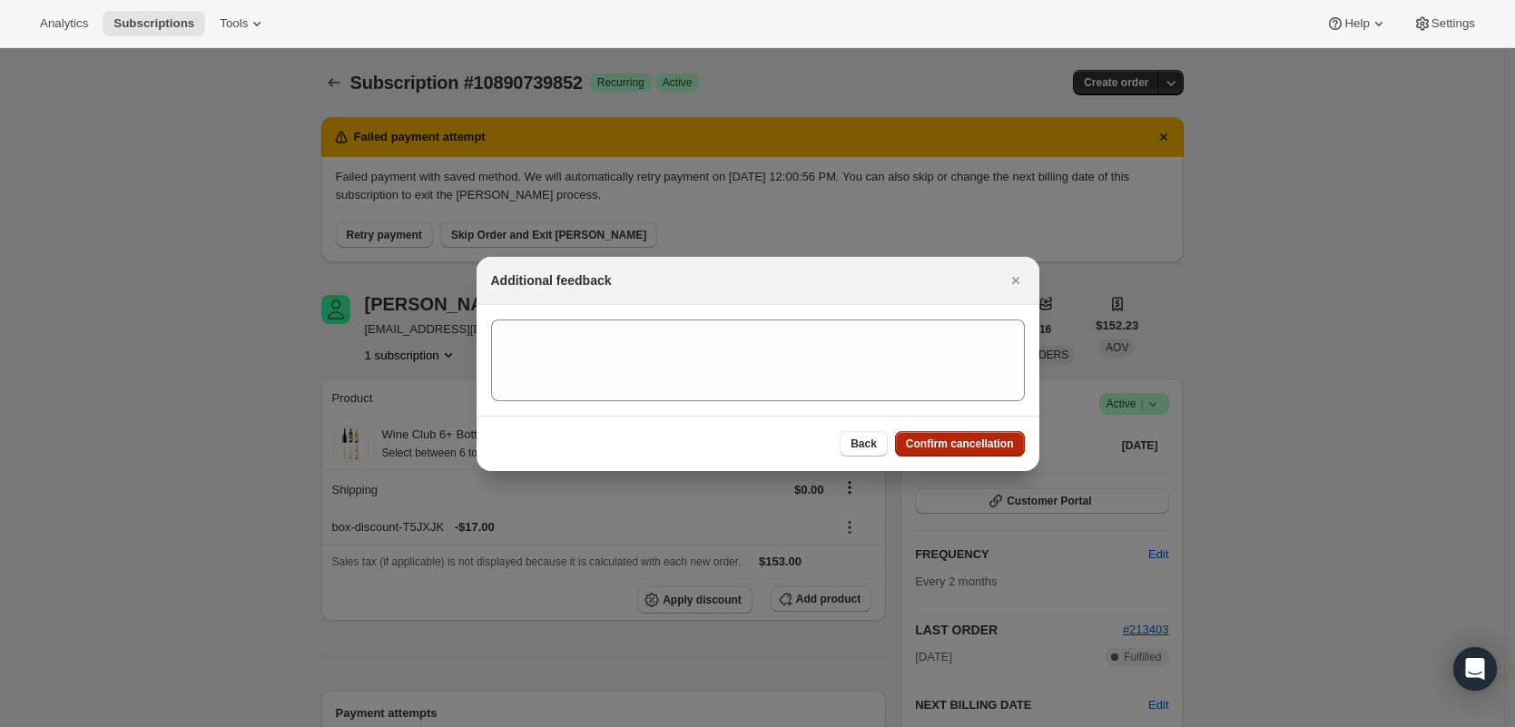
click at [992, 447] on span "Confirm cancellation" at bounding box center [960, 444] width 108 height 15
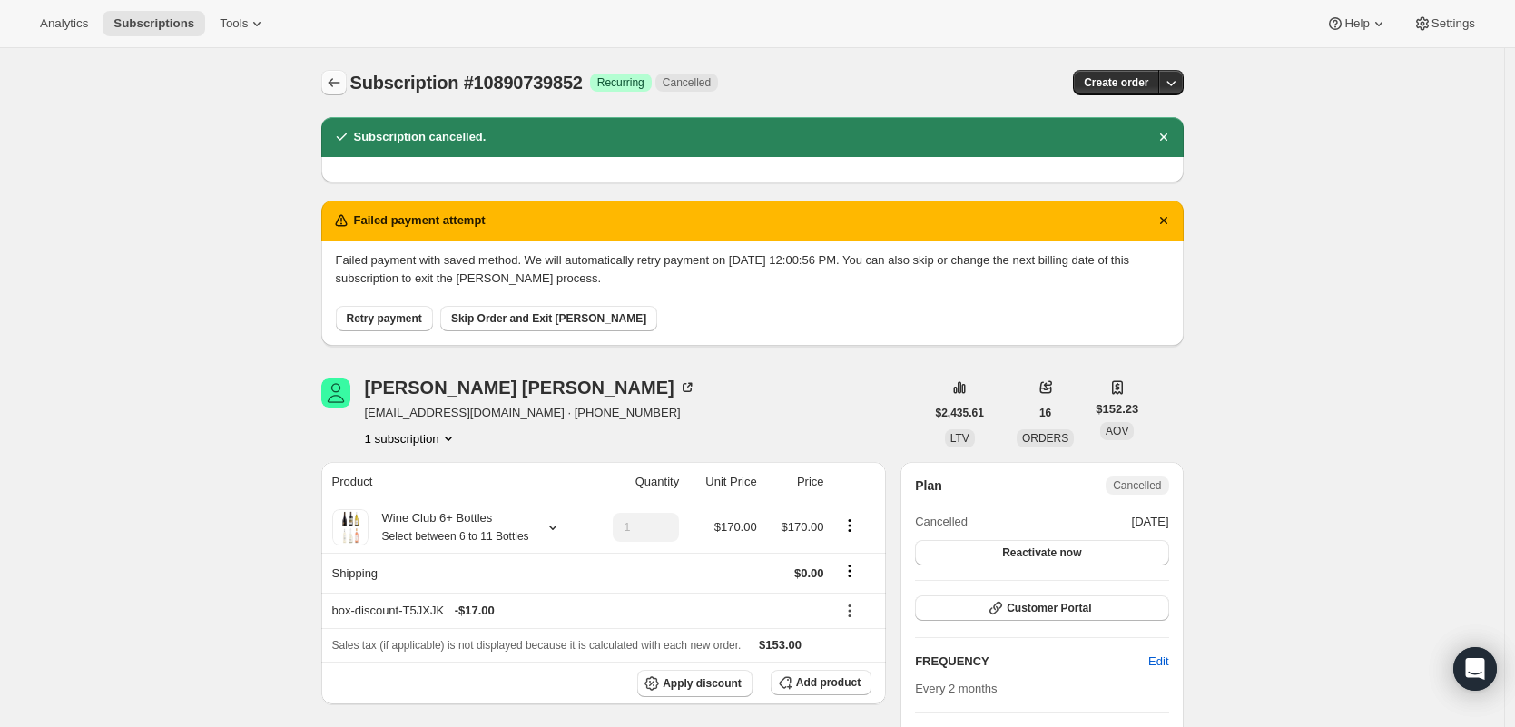
click at [347, 88] on button "Subscriptions" at bounding box center [333, 82] width 25 height 25
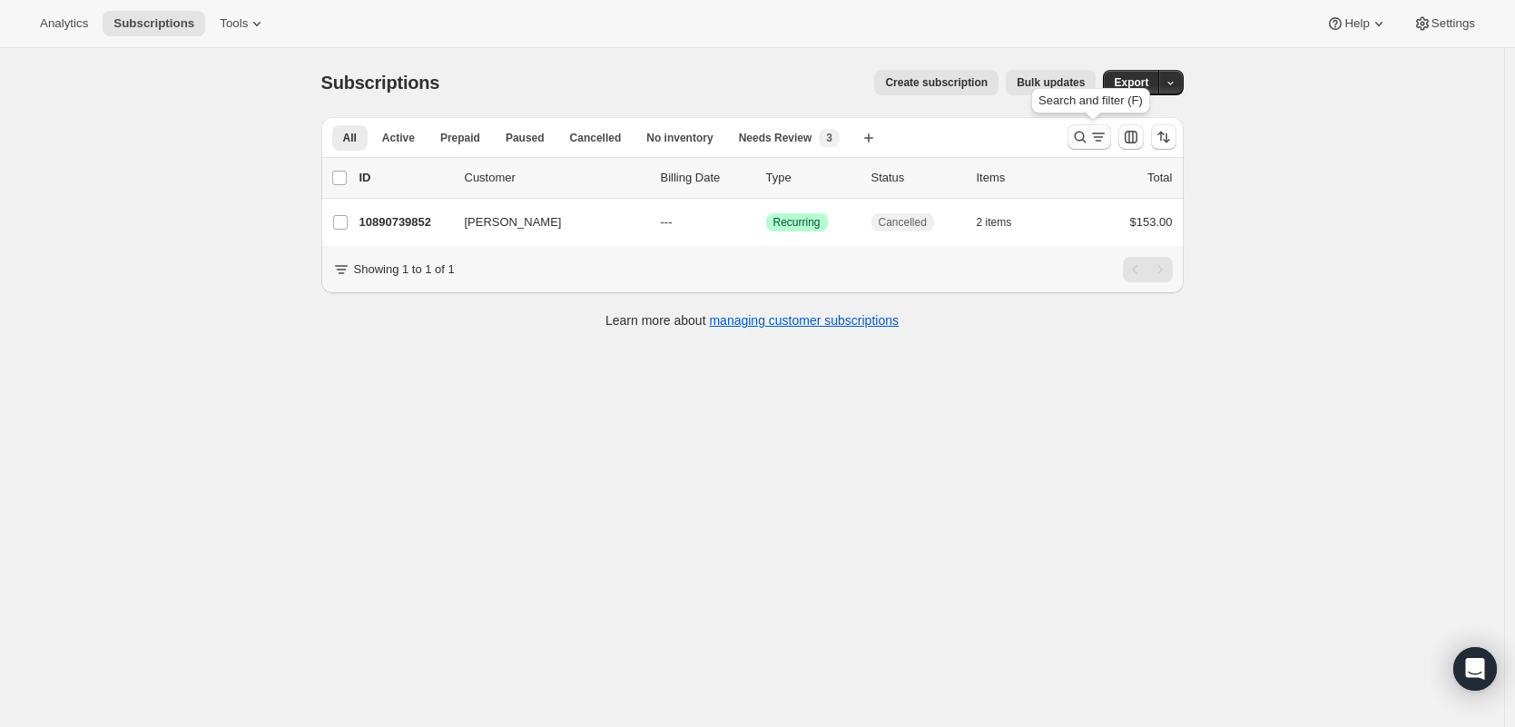
click at [1101, 128] on button "Search and filter results" at bounding box center [1089, 136] width 44 height 25
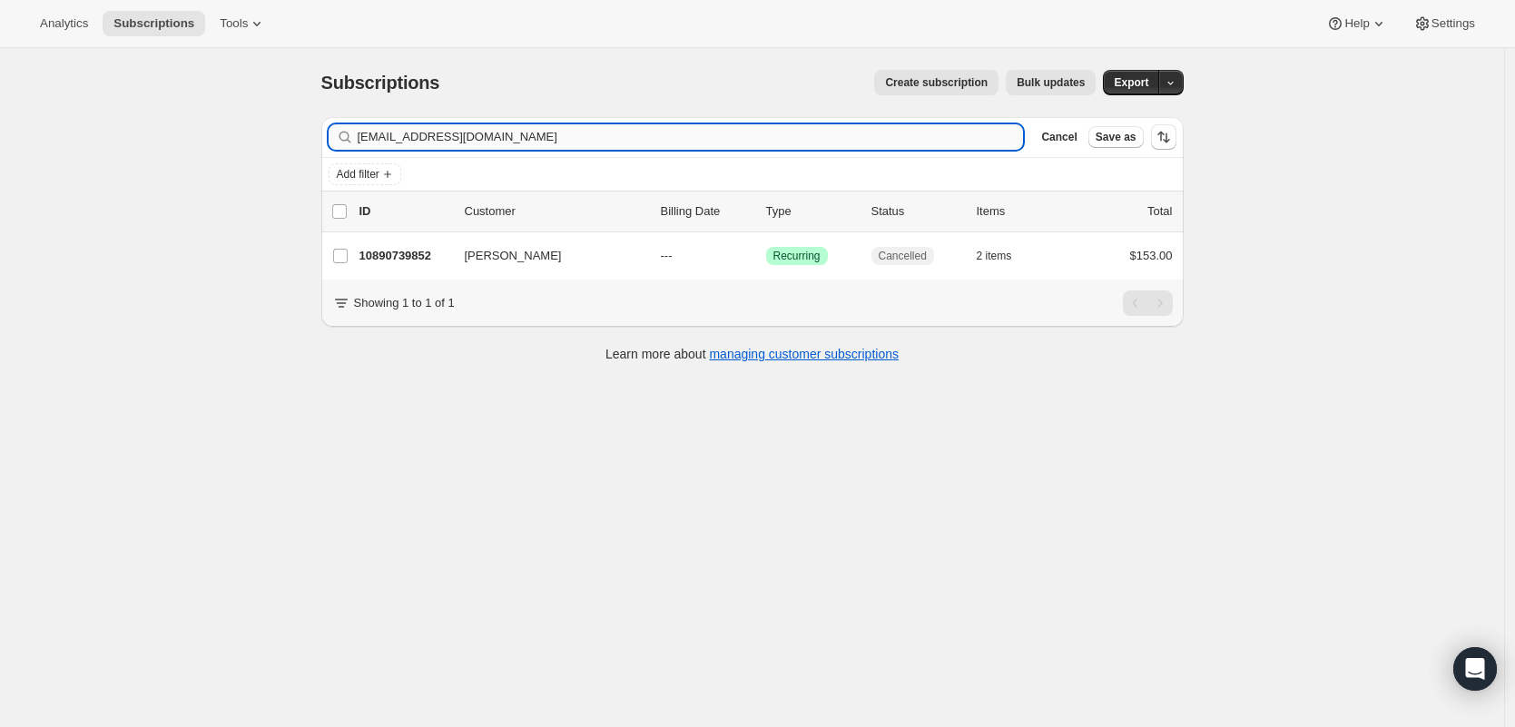
click at [597, 147] on input "[EMAIL_ADDRESS][DOMAIN_NAME]" at bounding box center [691, 136] width 666 height 25
click at [597, 146] on input "[EMAIL_ADDRESS][DOMAIN_NAME]" at bounding box center [691, 136] width 666 height 25
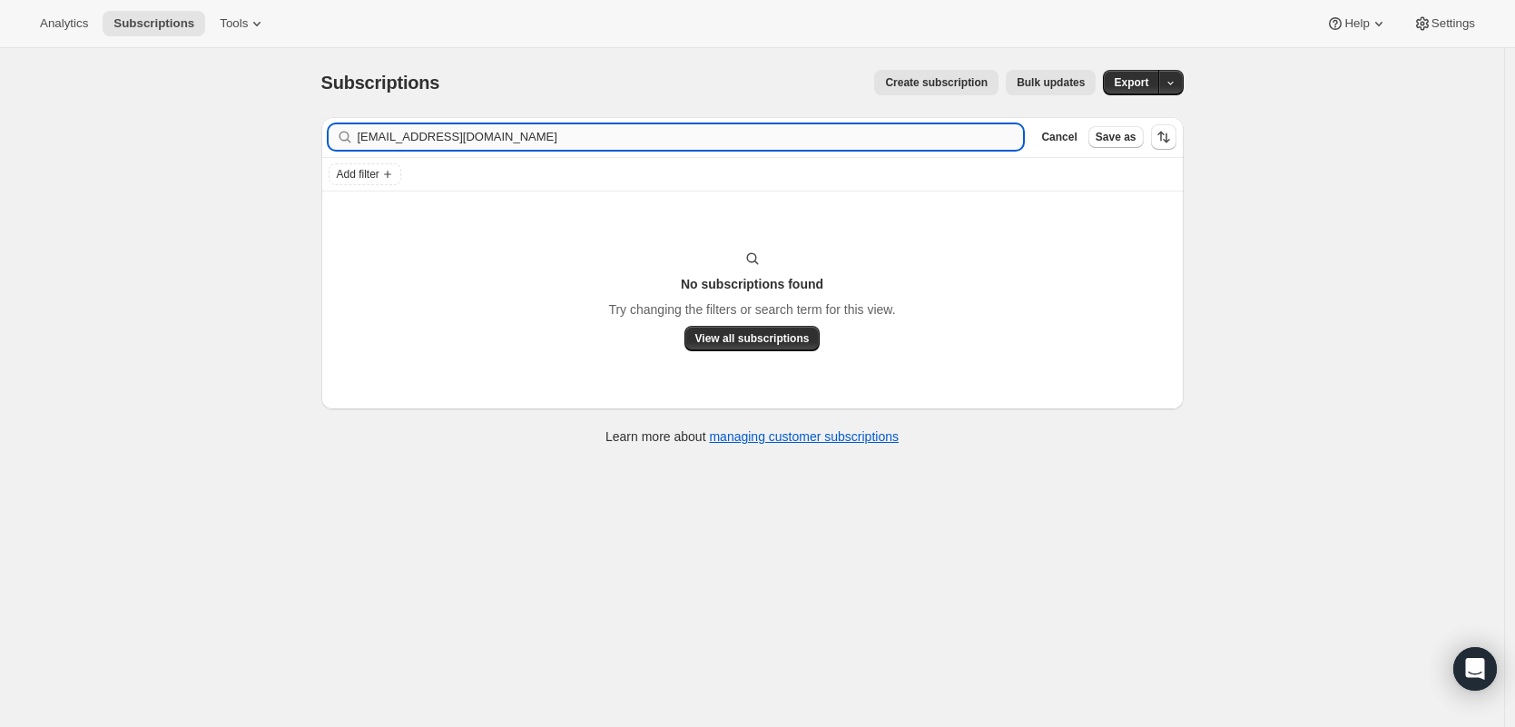
click at [540, 142] on input "[EMAIL_ADDRESS][DOMAIN_NAME]" at bounding box center [691, 136] width 666 height 25
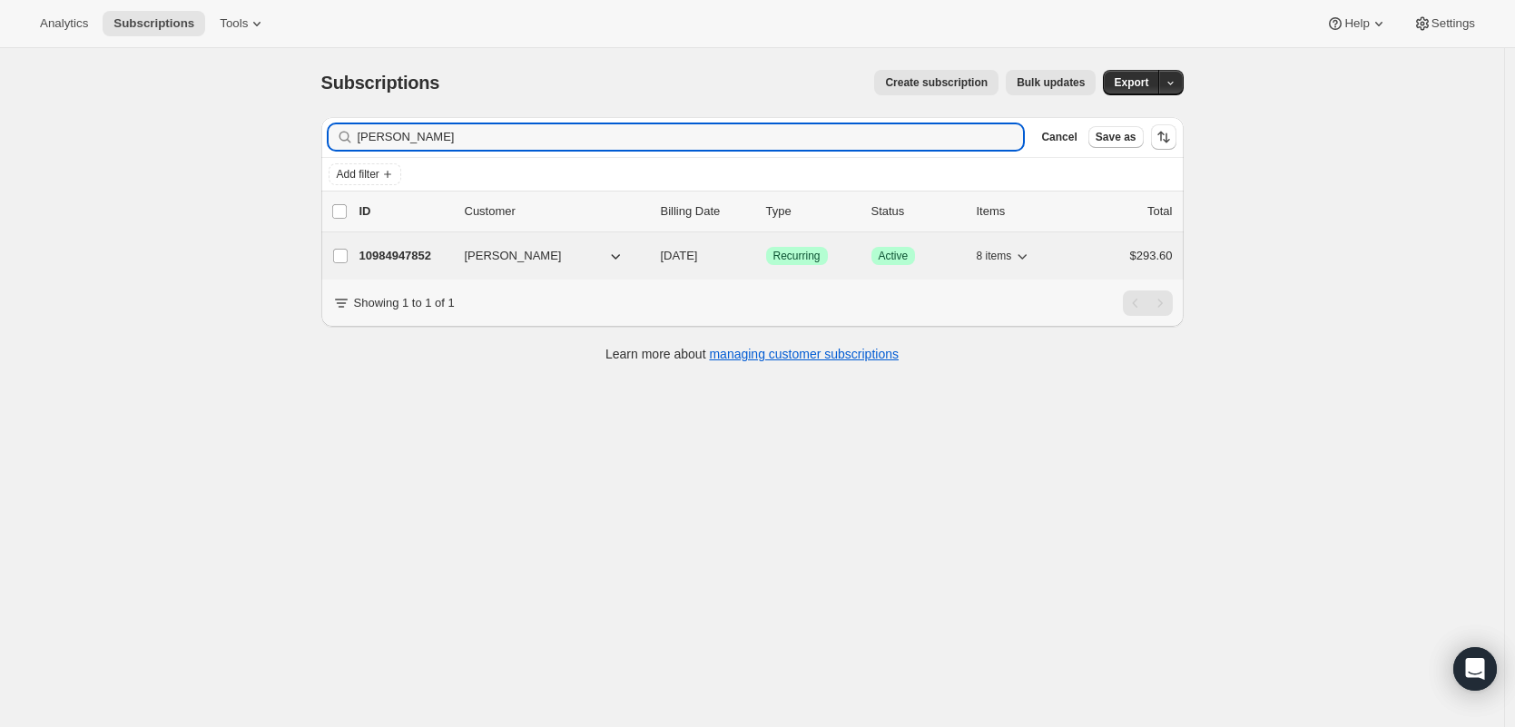
type input "[PERSON_NAME]"
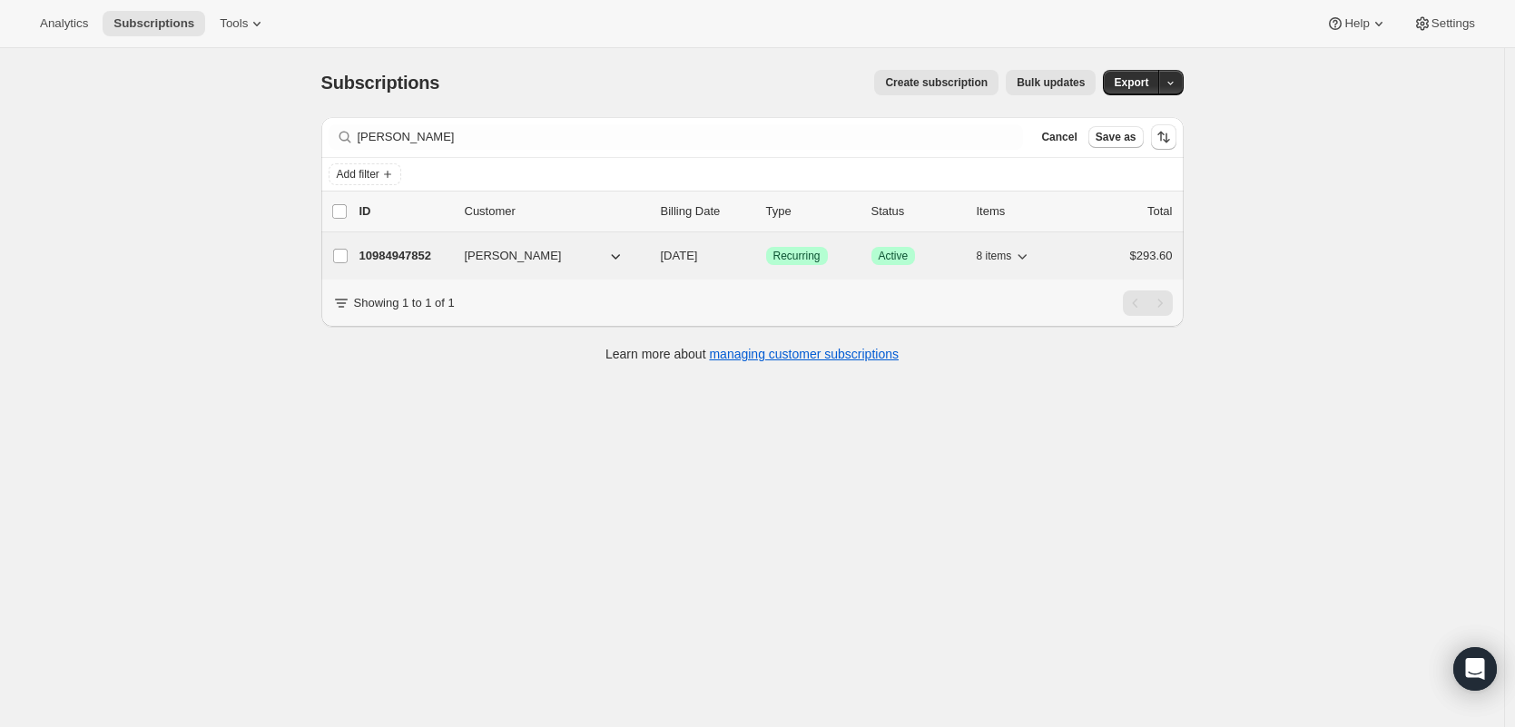
click at [445, 251] on p "10984947852" at bounding box center [404, 256] width 91 height 18
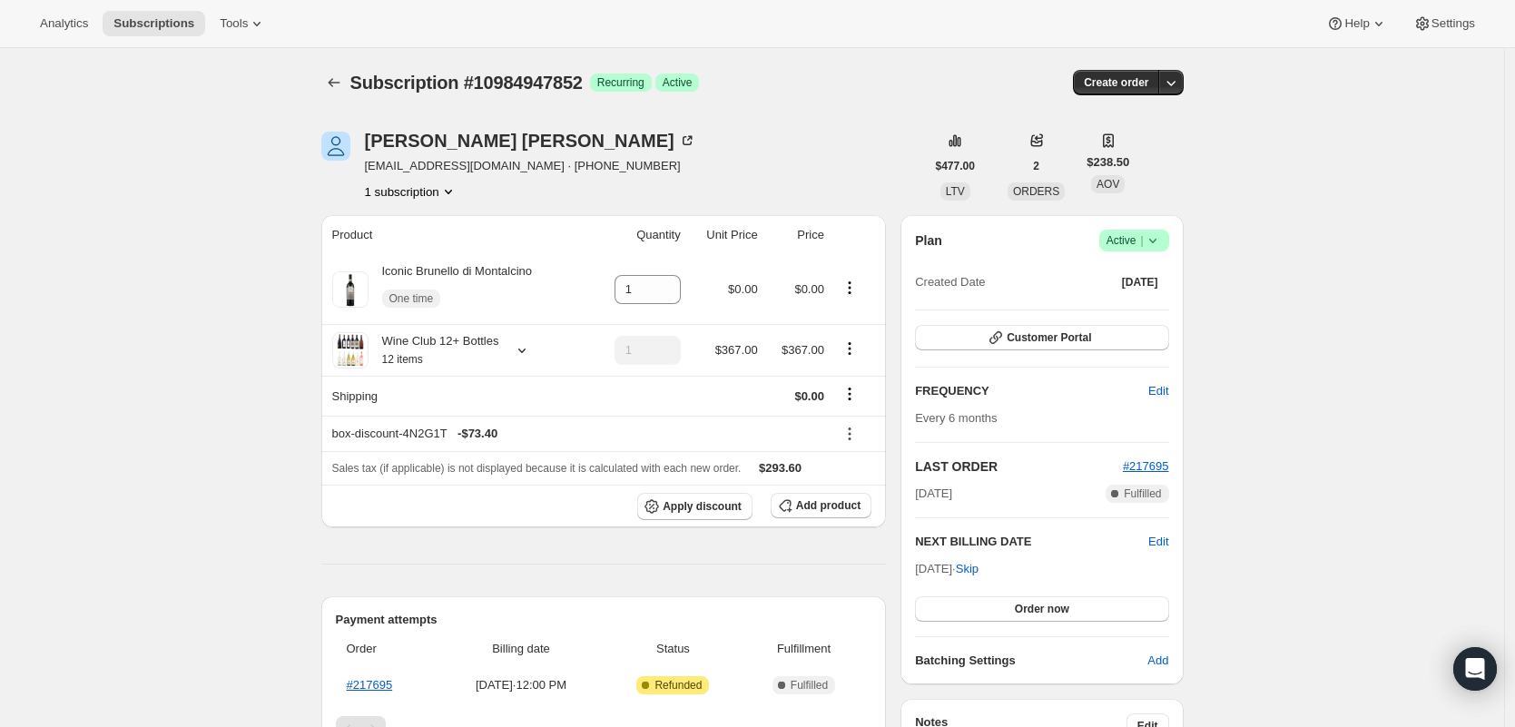
click at [1159, 244] on icon at bounding box center [1153, 240] width 18 height 18
click at [1140, 303] on span "Cancel subscription" at bounding box center [1133, 307] width 103 height 14
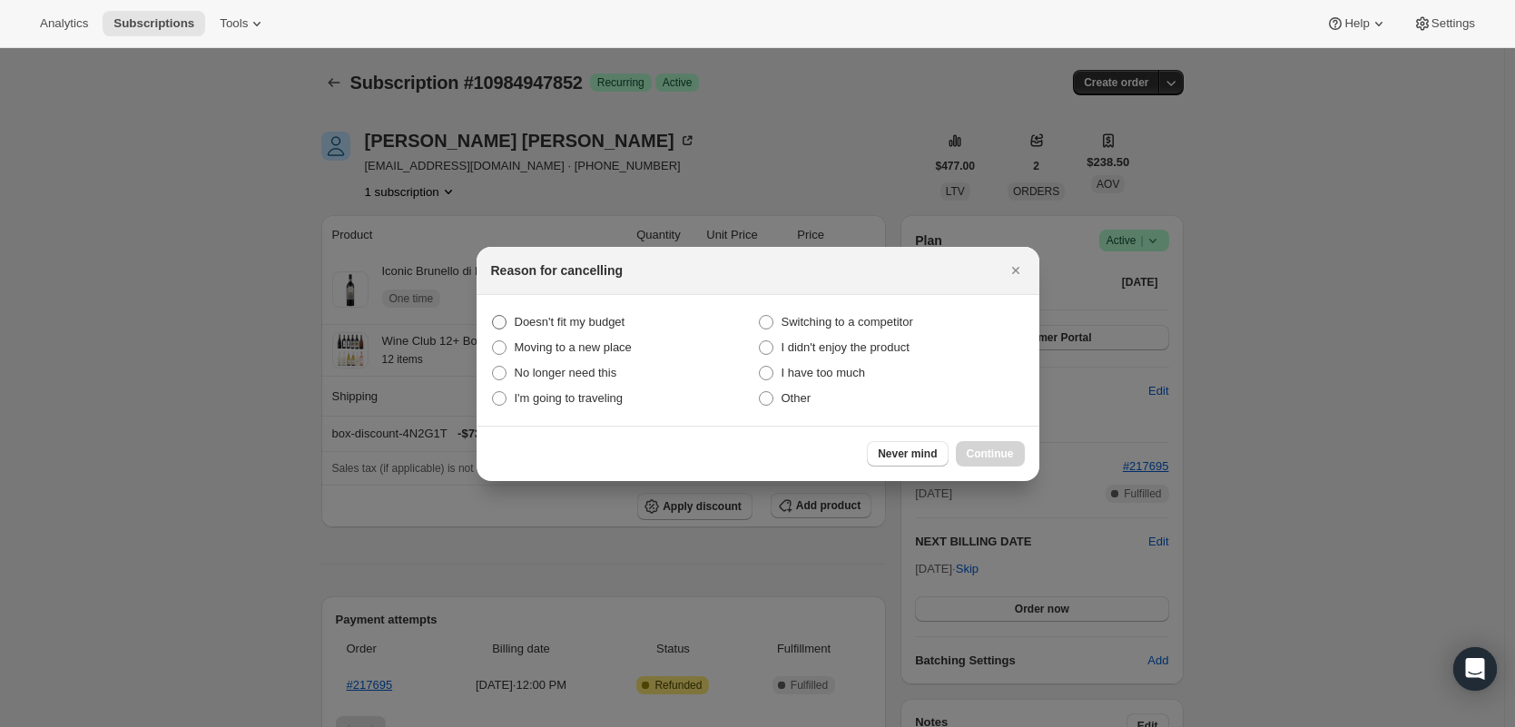
click at [593, 327] on span "Doesn't fit my budget" at bounding box center [570, 322] width 111 height 14
click at [493, 316] on budget "Doesn't fit my budget" at bounding box center [492, 315] width 1 height 1
radio budget "true"
click at [1006, 454] on span "Continue" at bounding box center [990, 454] width 47 height 15
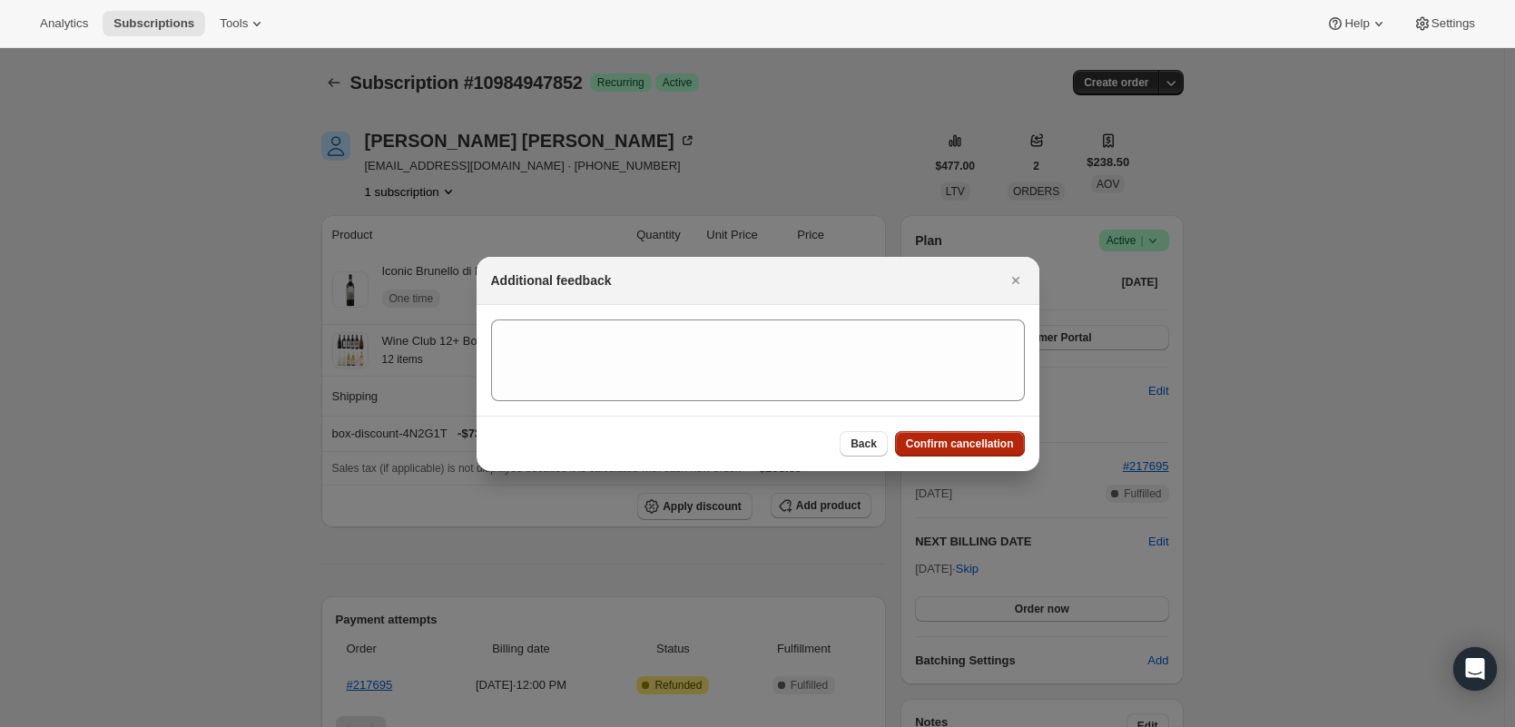
drag, startPoint x: 1000, startPoint y: 444, endPoint x: 963, endPoint y: 441, distance: 37.3
click at [999, 443] on span "Confirm cancellation" at bounding box center [960, 444] width 108 height 15
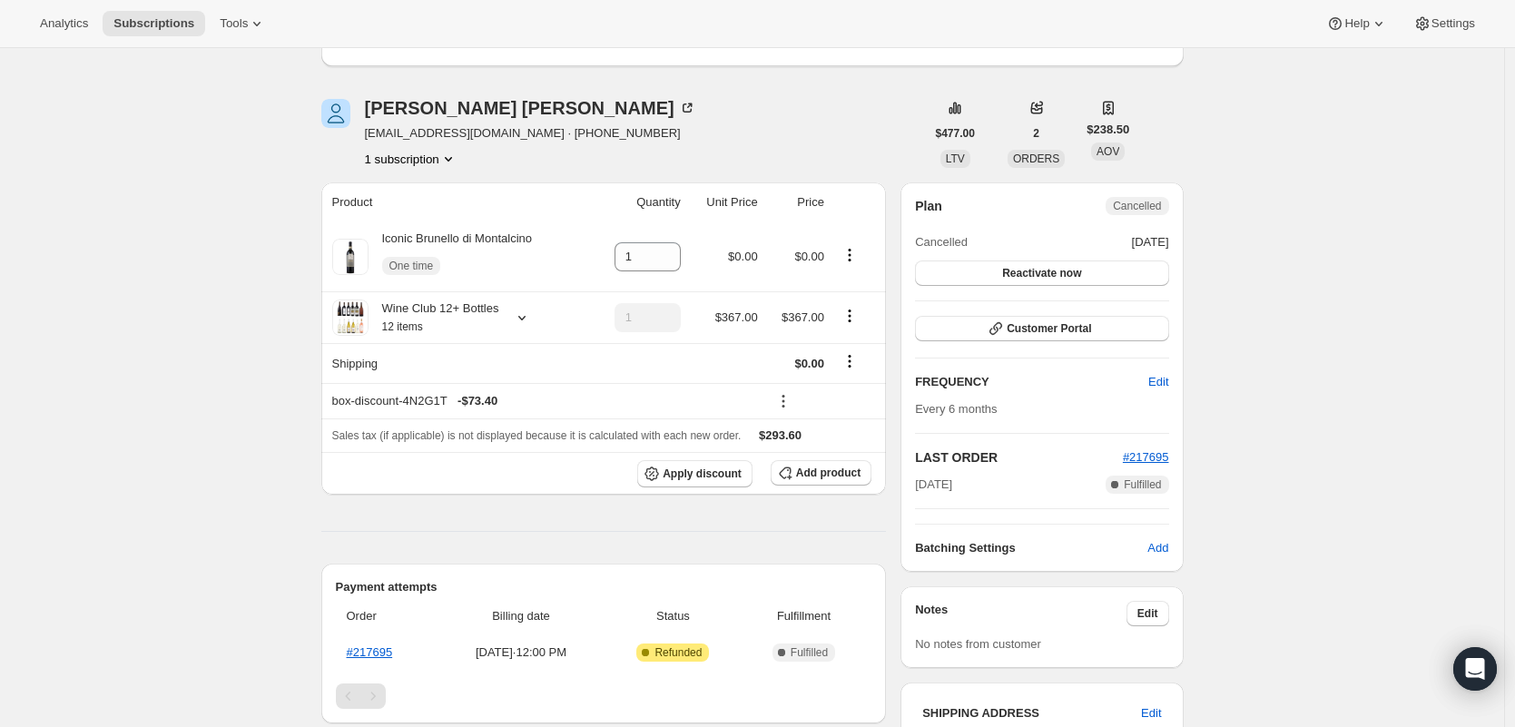
scroll to position [121, 0]
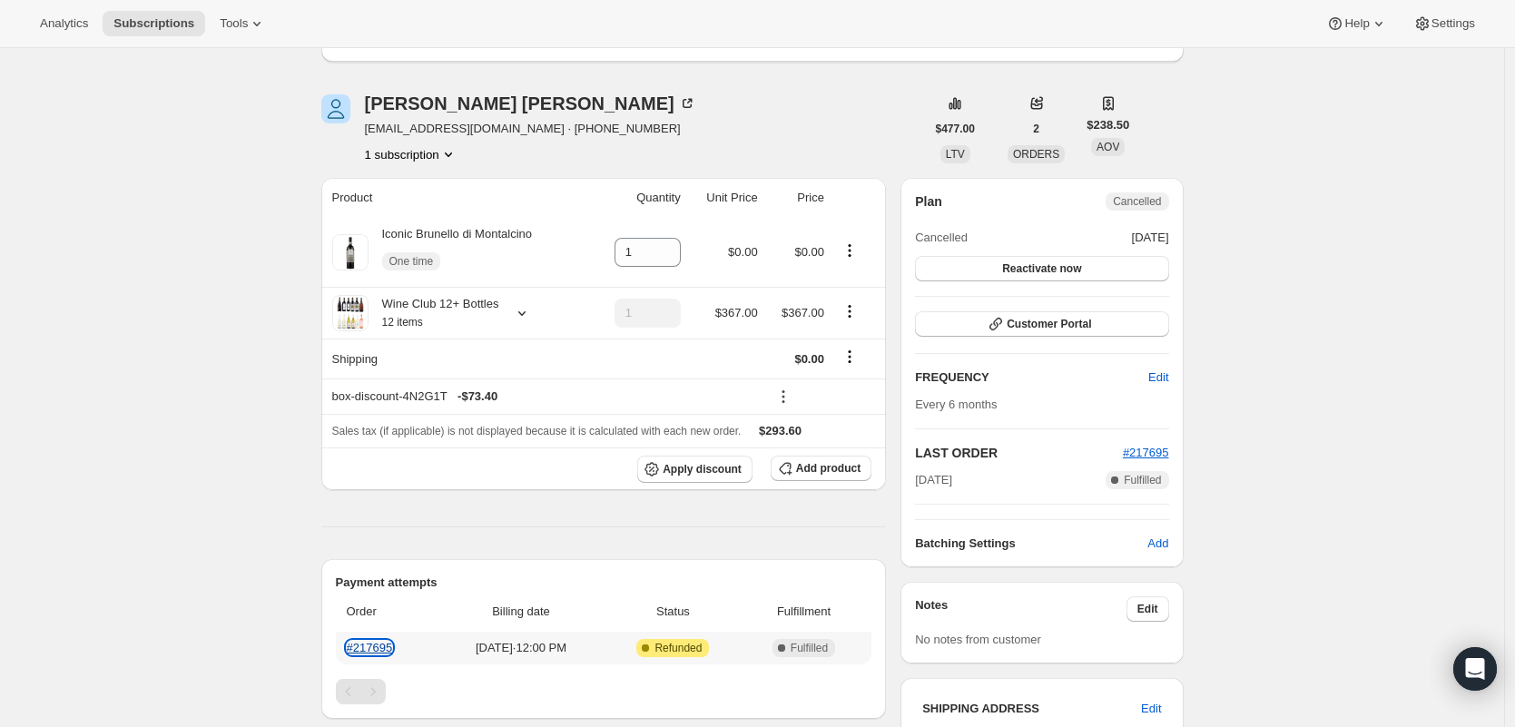
click at [385, 646] on link "#217695" at bounding box center [370, 648] width 46 height 14
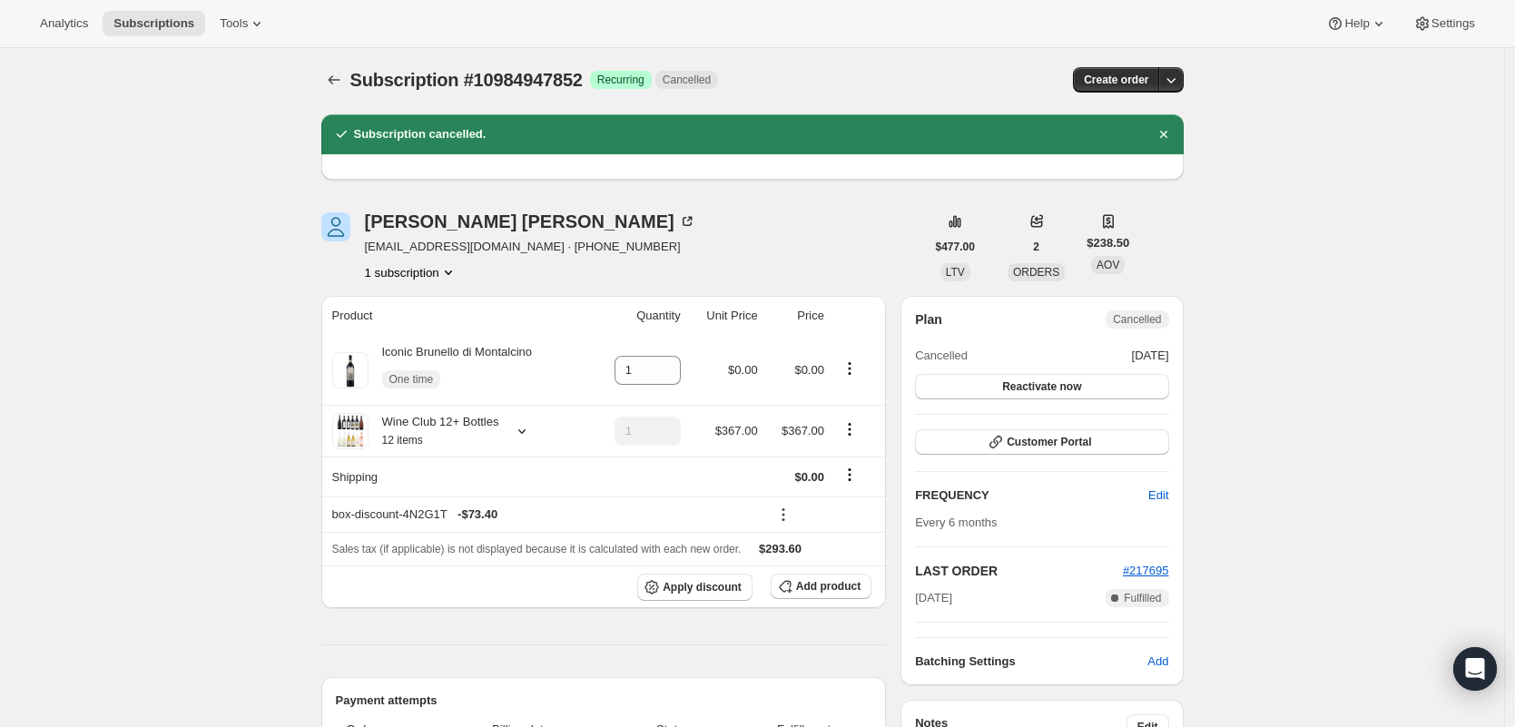
scroll to position [0, 0]
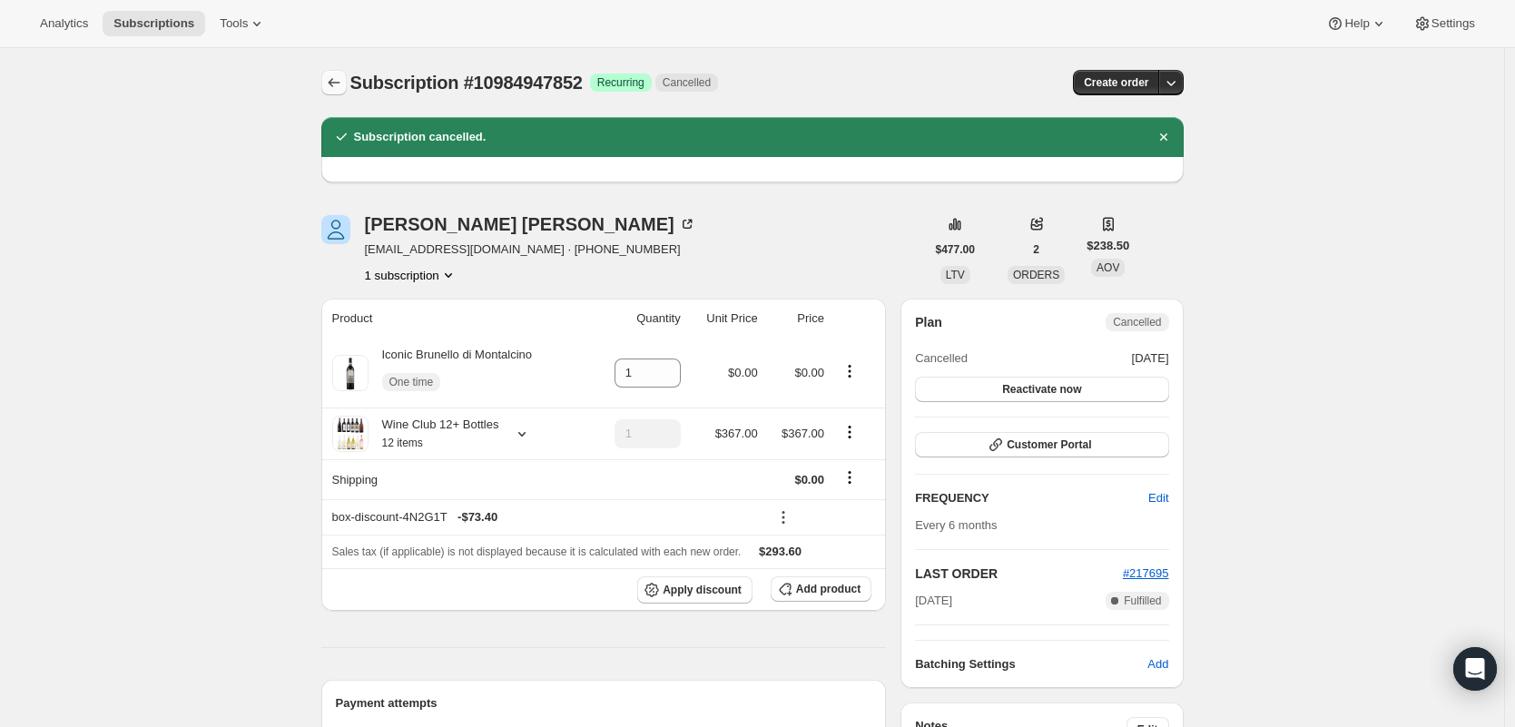
click at [343, 90] on icon "Subscriptions" at bounding box center [334, 83] width 18 height 18
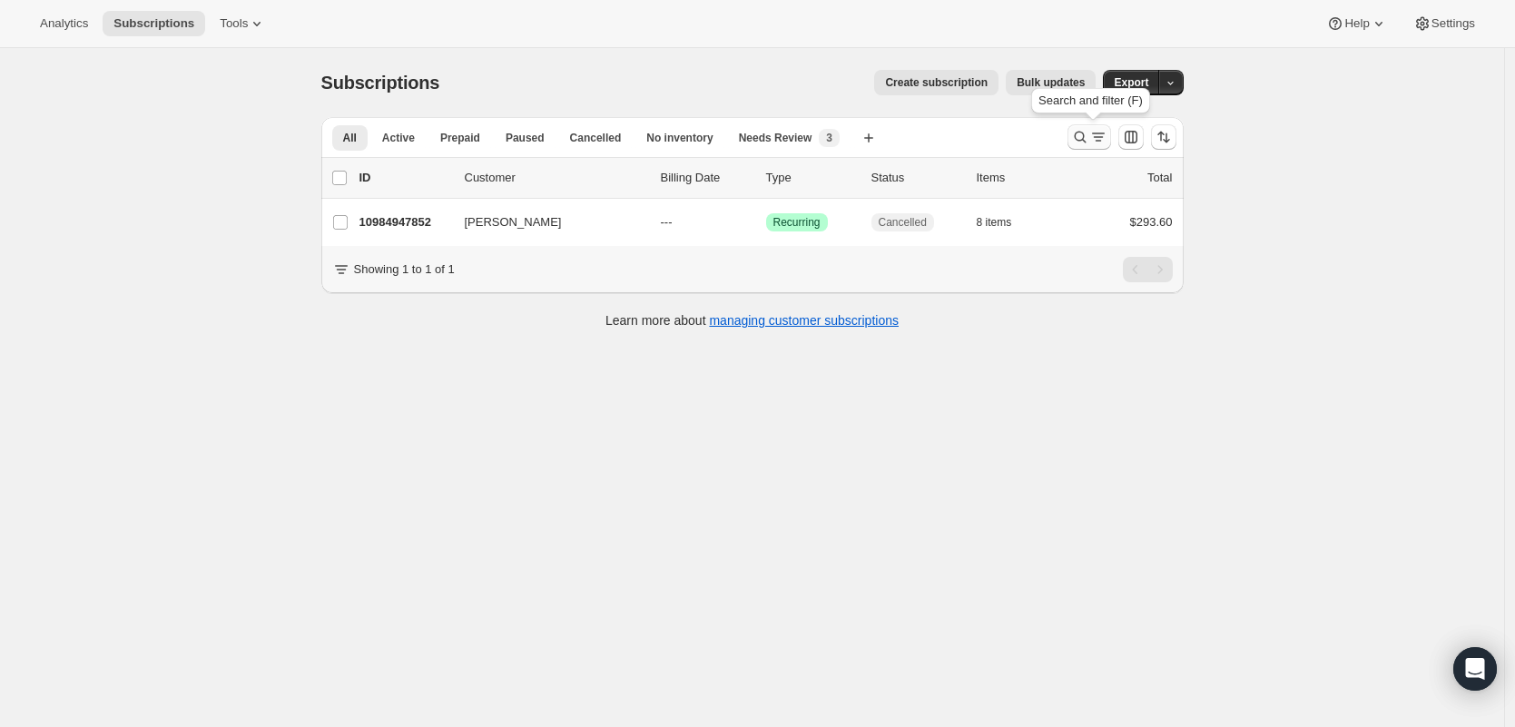
click at [1103, 135] on icon "Search and filter results" at bounding box center [1098, 137] width 18 height 18
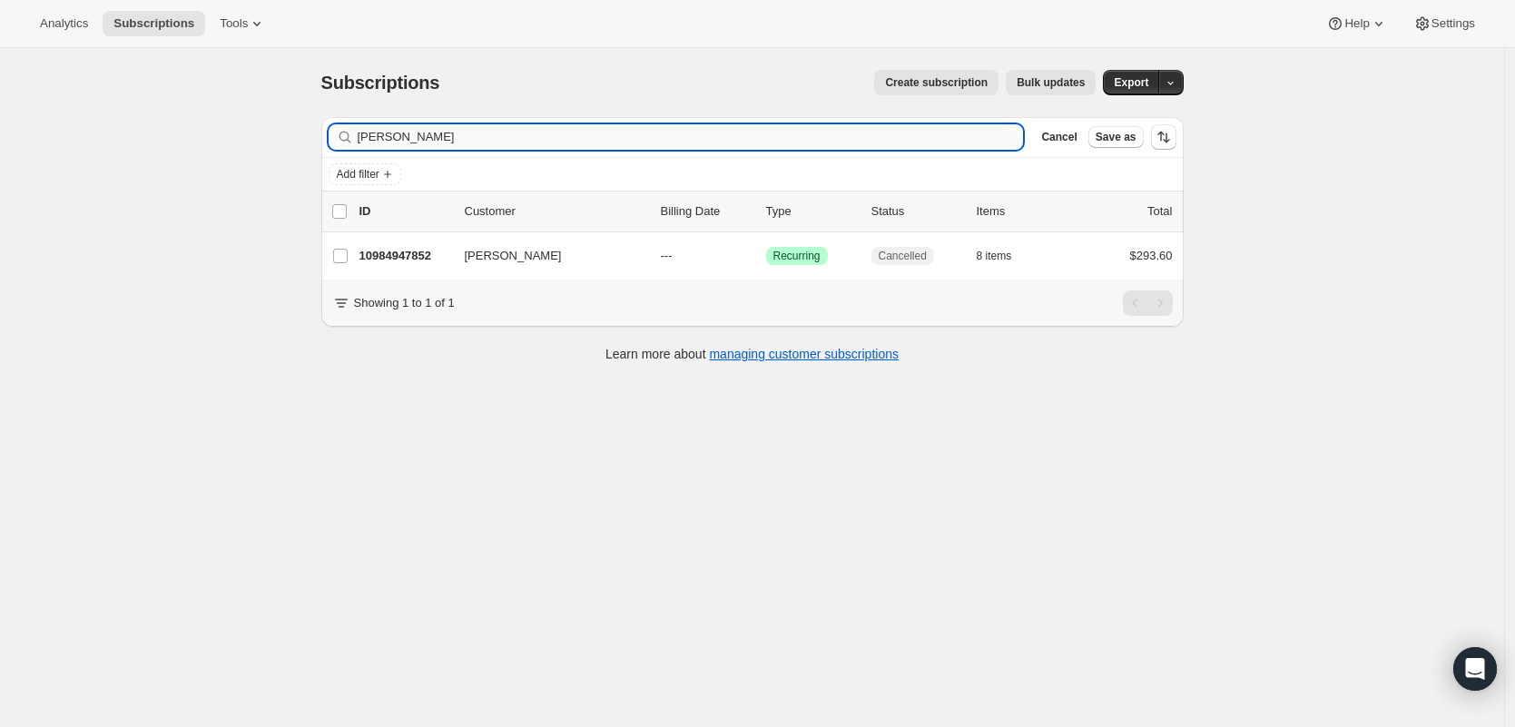
click at [674, 138] on input "[PERSON_NAME]" at bounding box center [691, 136] width 666 height 25
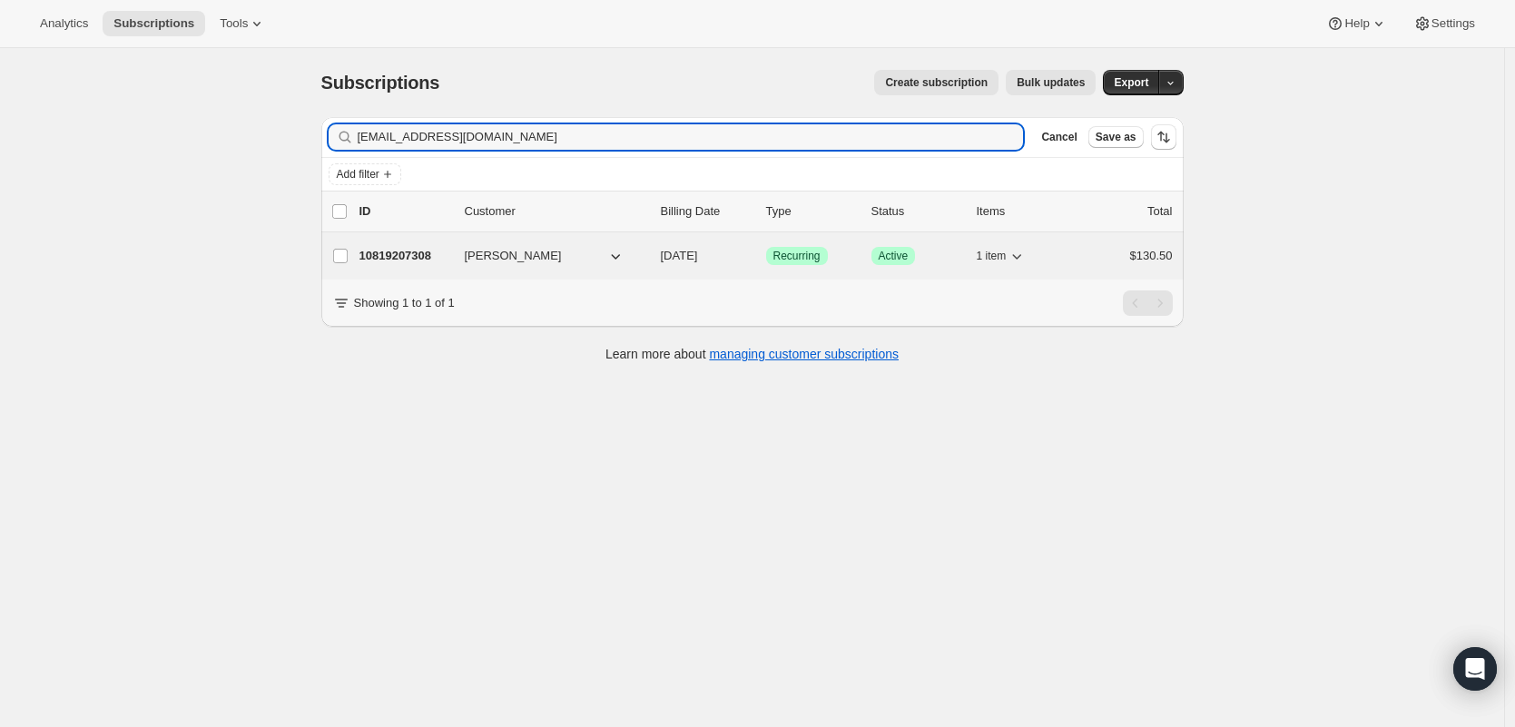
type input "[EMAIL_ADDRESS][DOMAIN_NAME]"
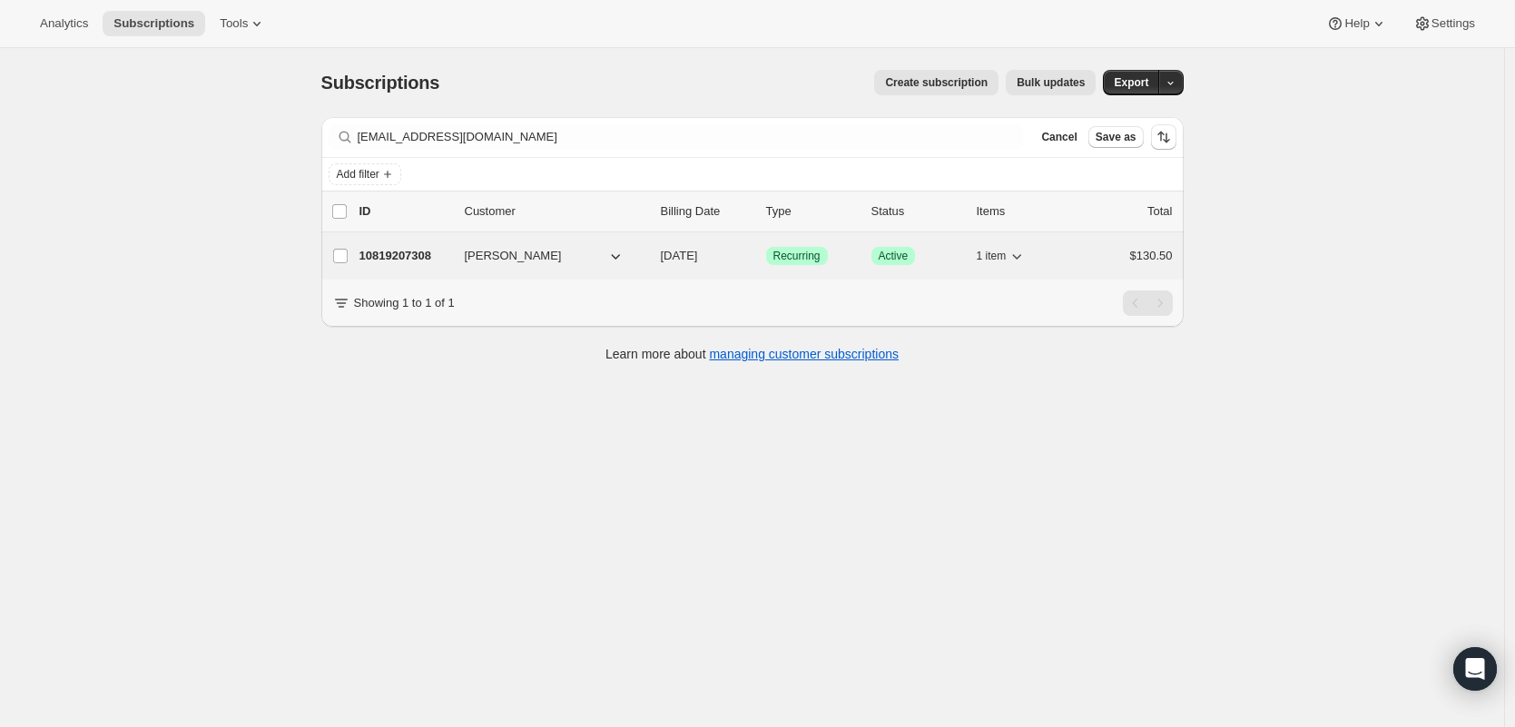
drag, startPoint x: 400, startPoint y: 257, endPoint x: 450, endPoint y: 254, distance: 50.0
click at [400, 257] on p "10819207308" at bounding box center [404, 256] width 91 height 18
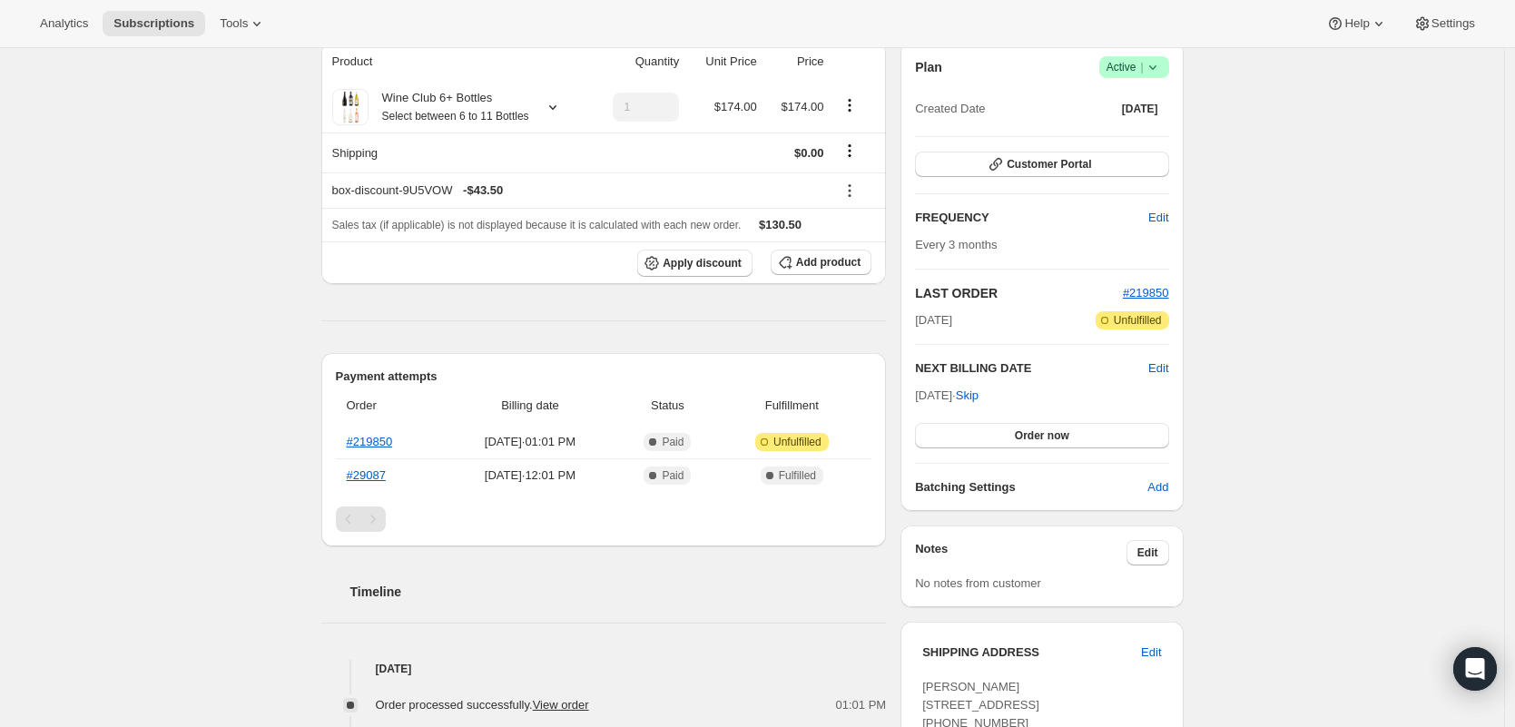
scroll to position [181, 0]
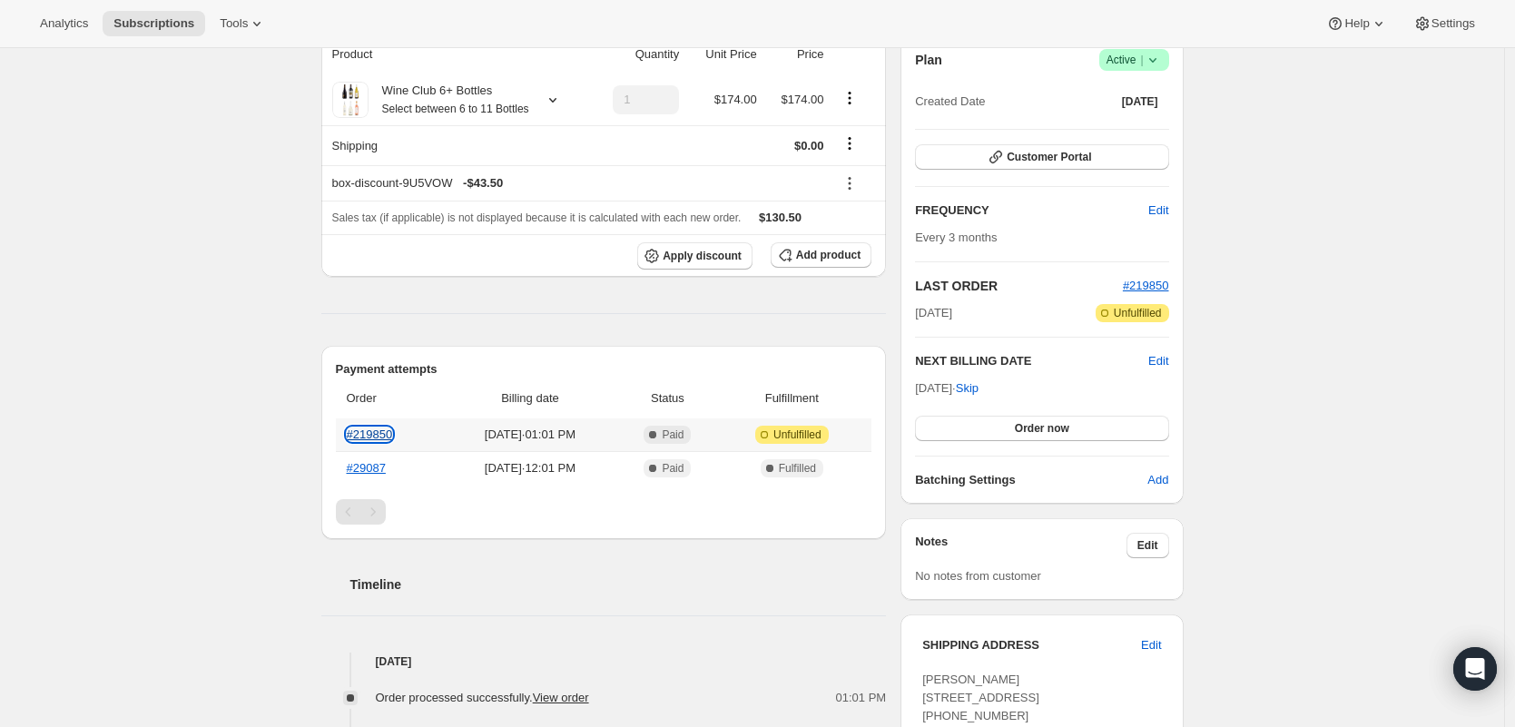
click at [393, 441] on link "#219850" at bounding box center [370, 434] width 46 height 14
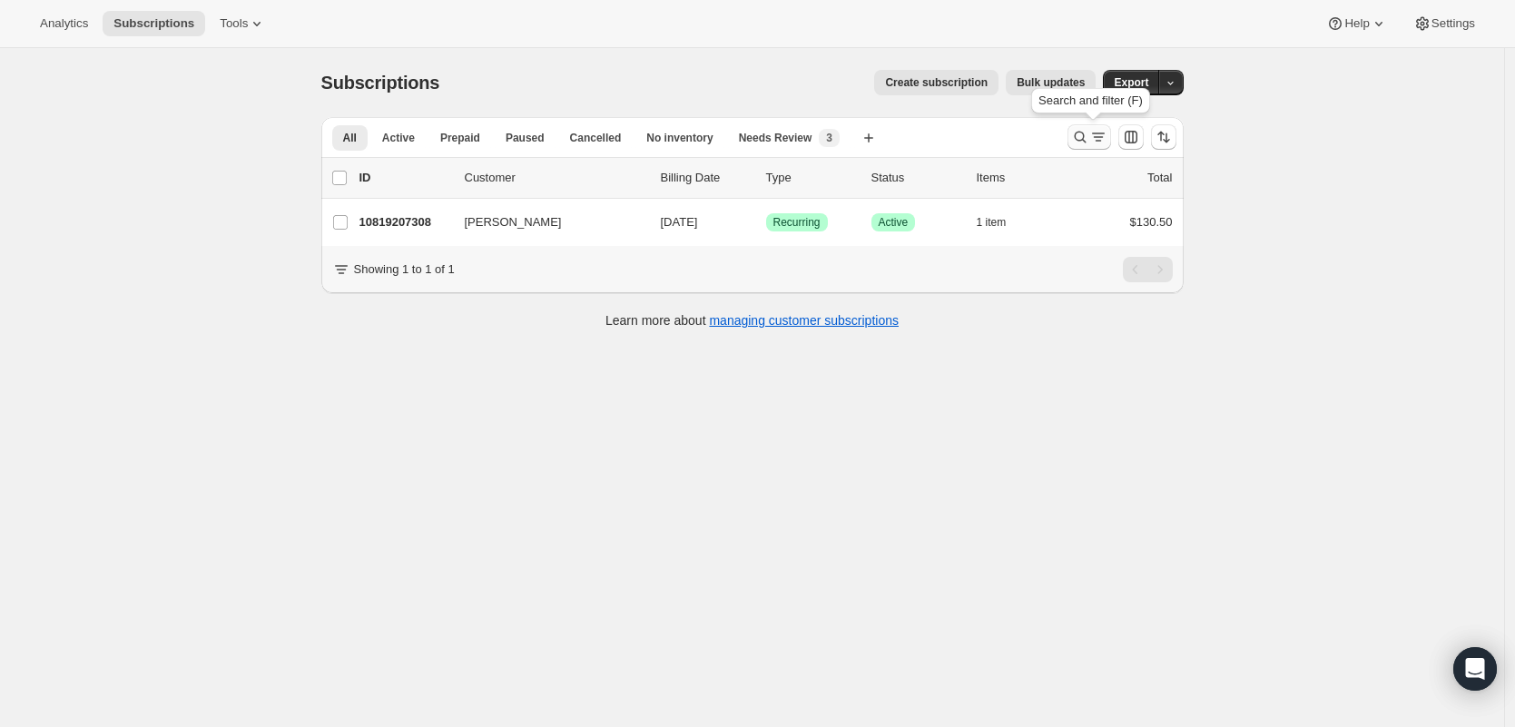
click at [1107, 138] on icon "Search and filter results" at bounding box center [1098, 137] width 18 height 18
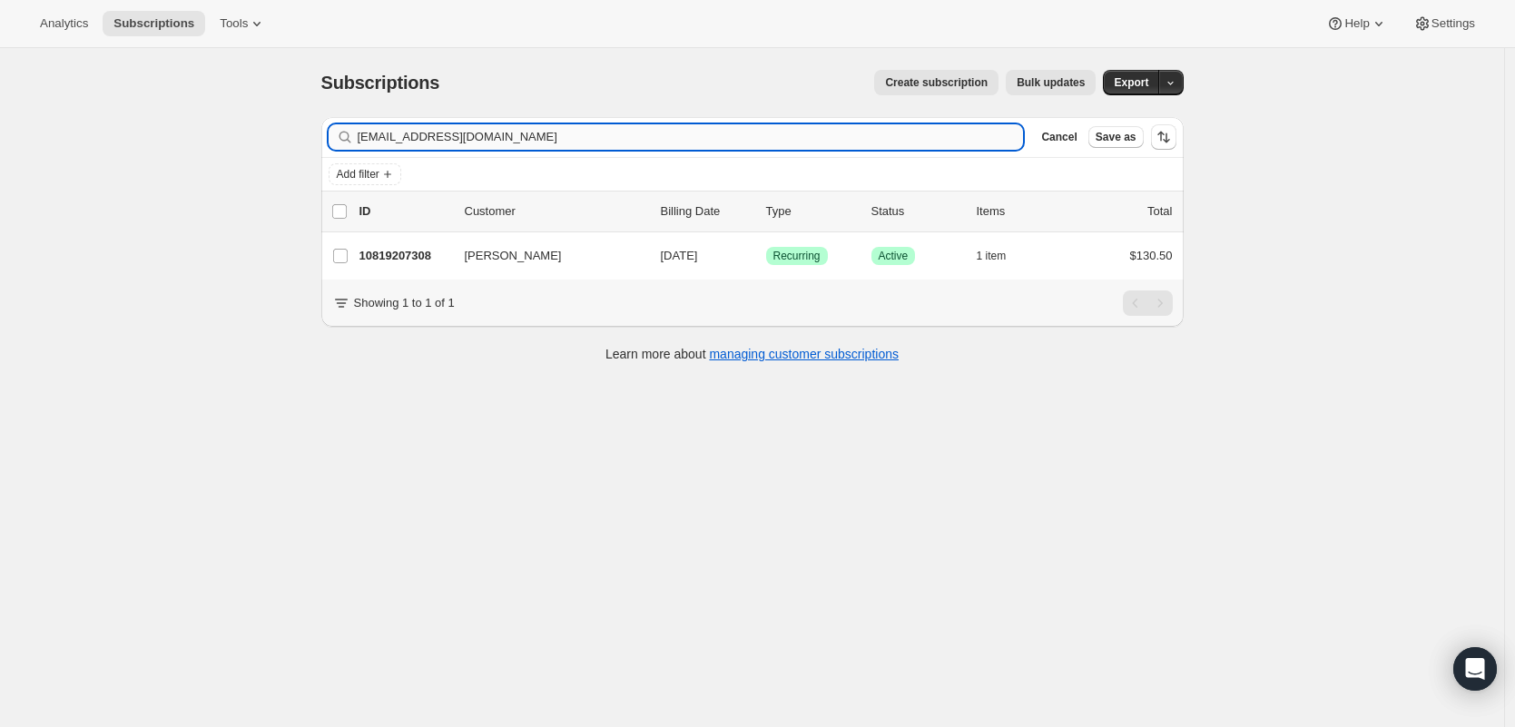
click at [551, 136] on input "[EMAIL_ADDRESS][DOMAIN_NAME]" at bounding box center [691, 136] width 666 height 25
click at [555, 145] on input "wendyjill@comcast.net" at bounding box center [691, 136] width 666 height 25
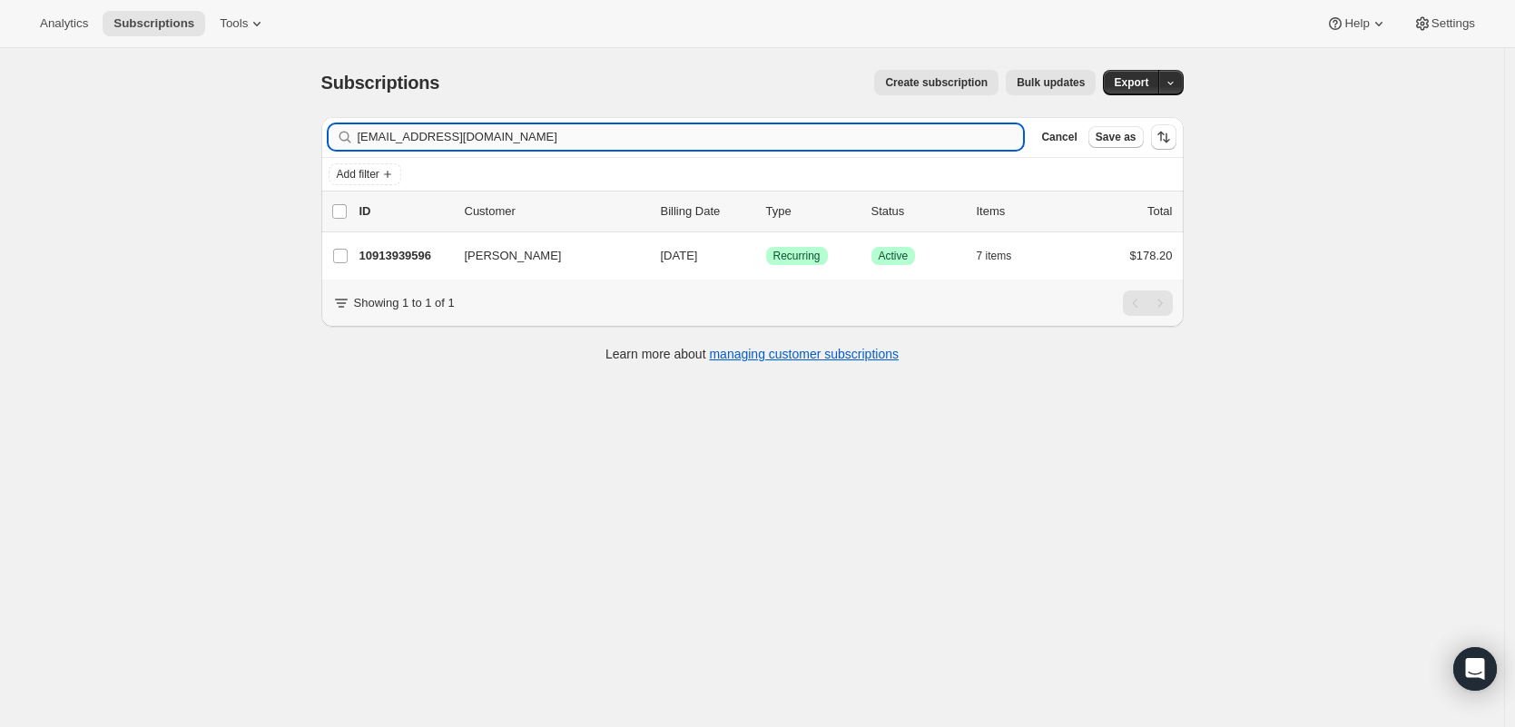
click at [555, 145] on input "wendyjill@comcast.net" at bounding box center [691, 136] width 666 height 25
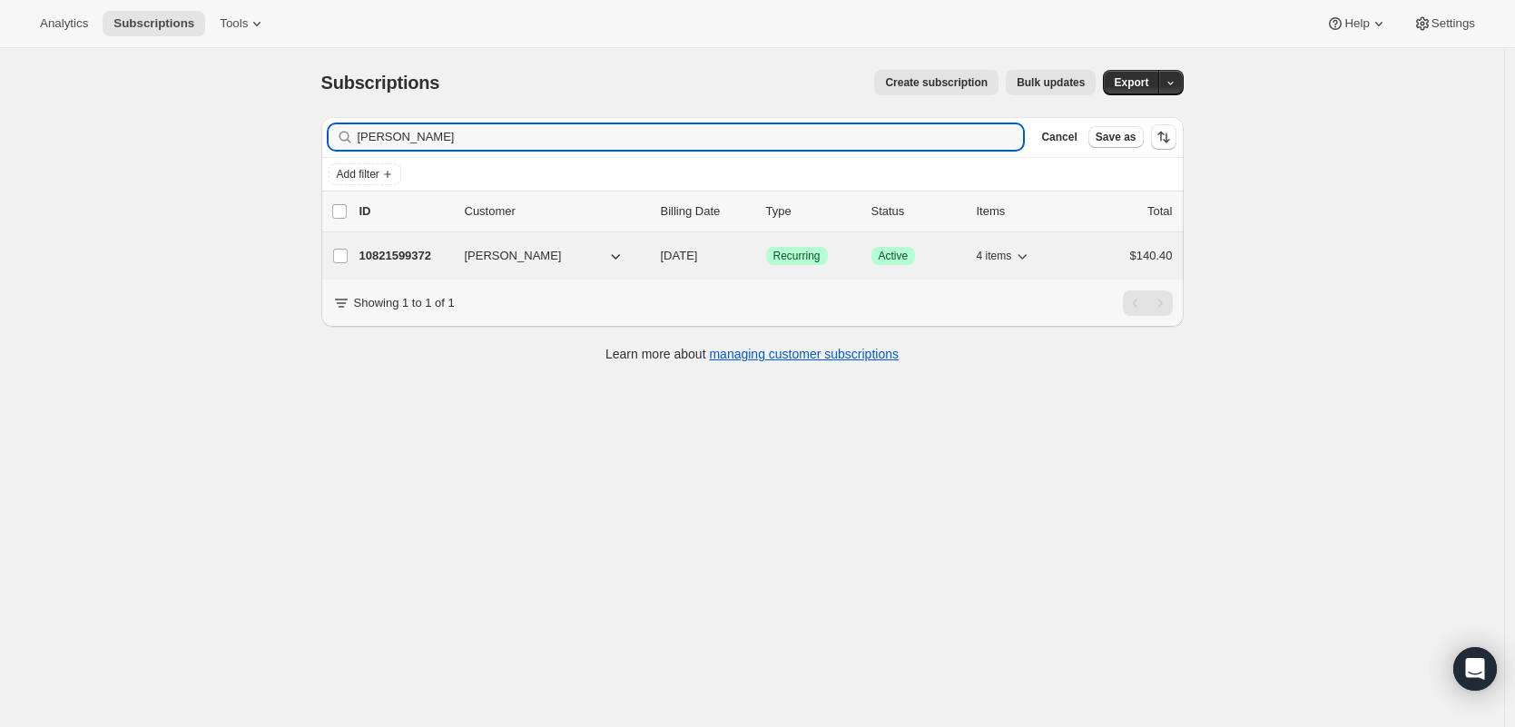
type input "laverne"
click at [389, 258] on p "10821599372" at bounding box center [404, 256] width 91 height 18
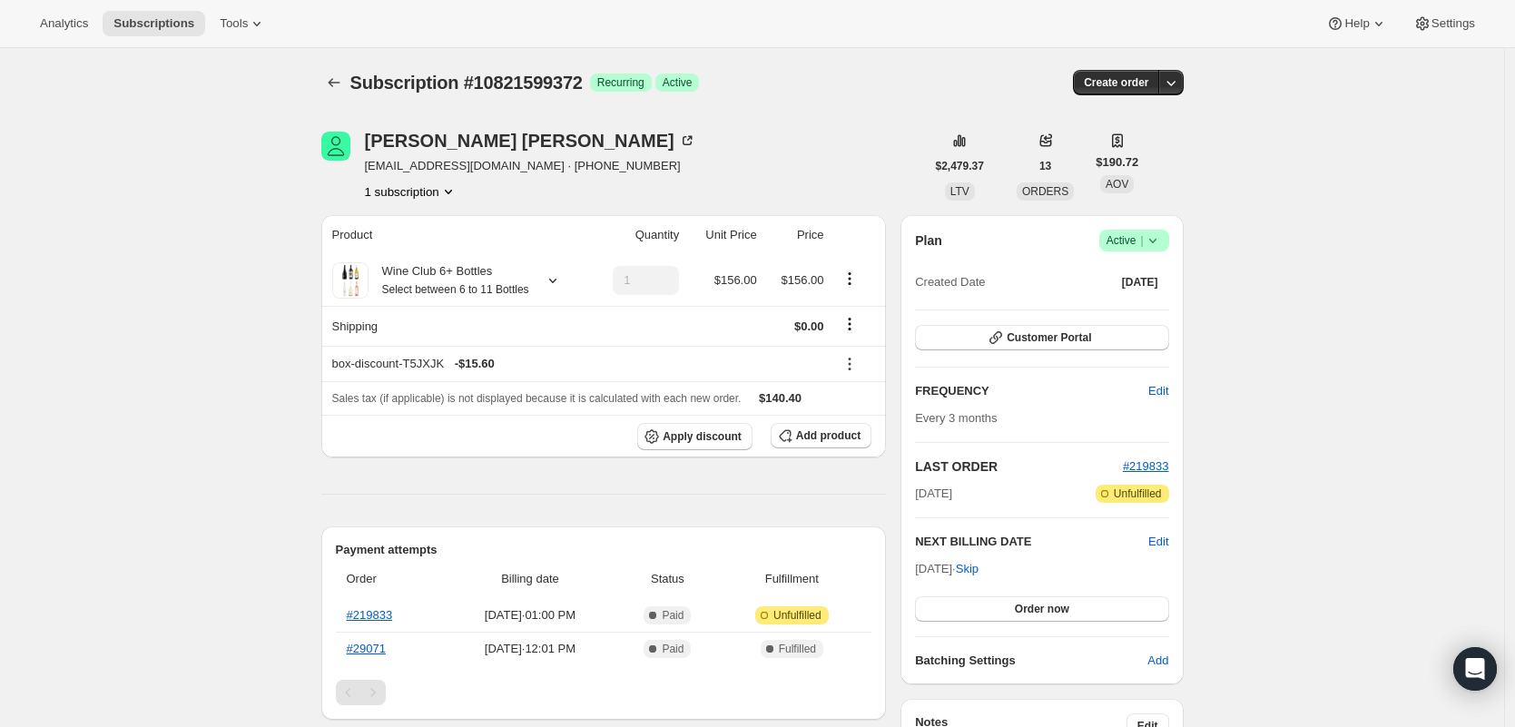
click at [1154, 237] on icon at bounding box center [1153, 240] width 18 height 18
click at [1138, 313] on span "Cancel subscription" at bounding box center [1133, 307] width 103 height 14
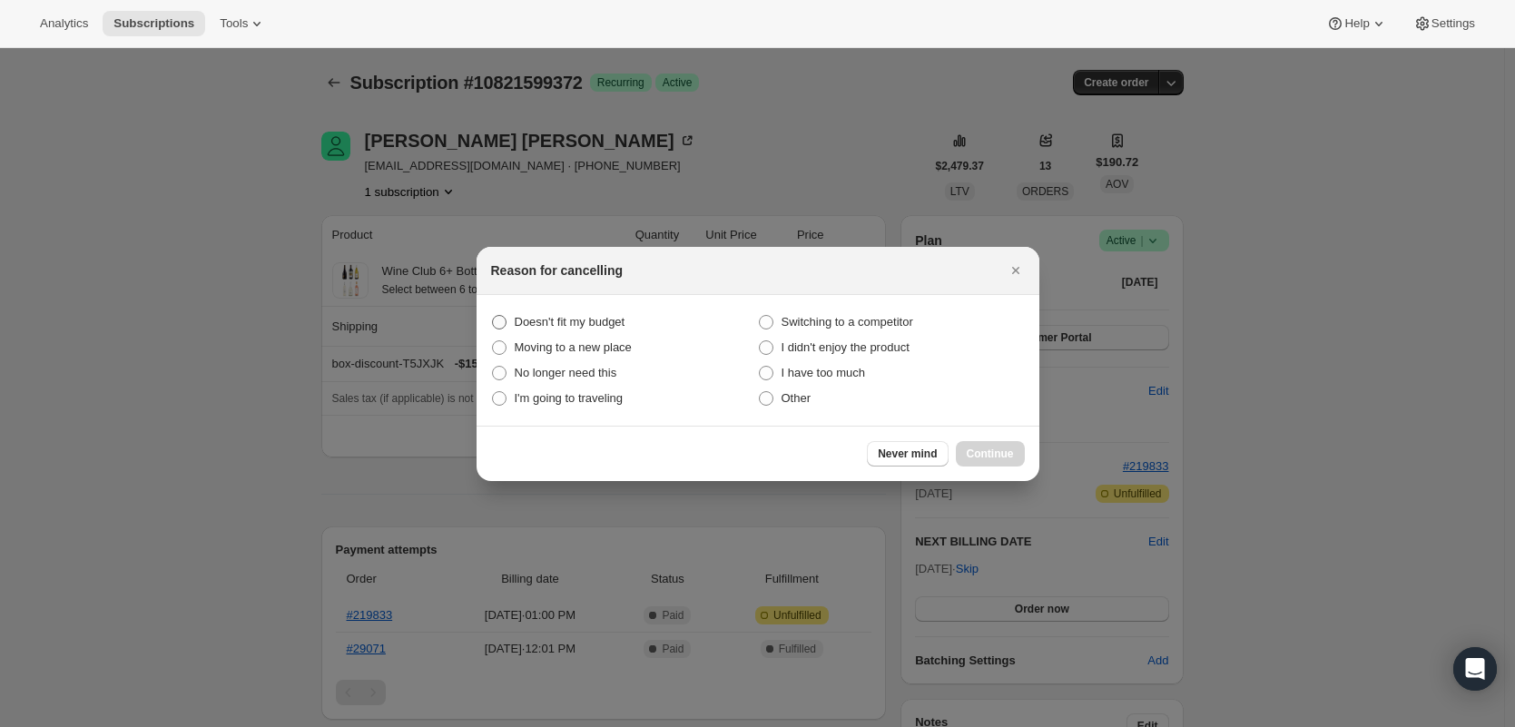
click at [592, 322] on span "Doesn't fit my budget" at bounding box center [570, 322] width 111 height 14
click at [493, 316] on budget "Doesn't fit my budget" at bounding box center [492, 315] width 1 height 1
radio budget "true"
click at [992, 452] on span "Continue" at bounding box center [990, 454] width 47 height 15
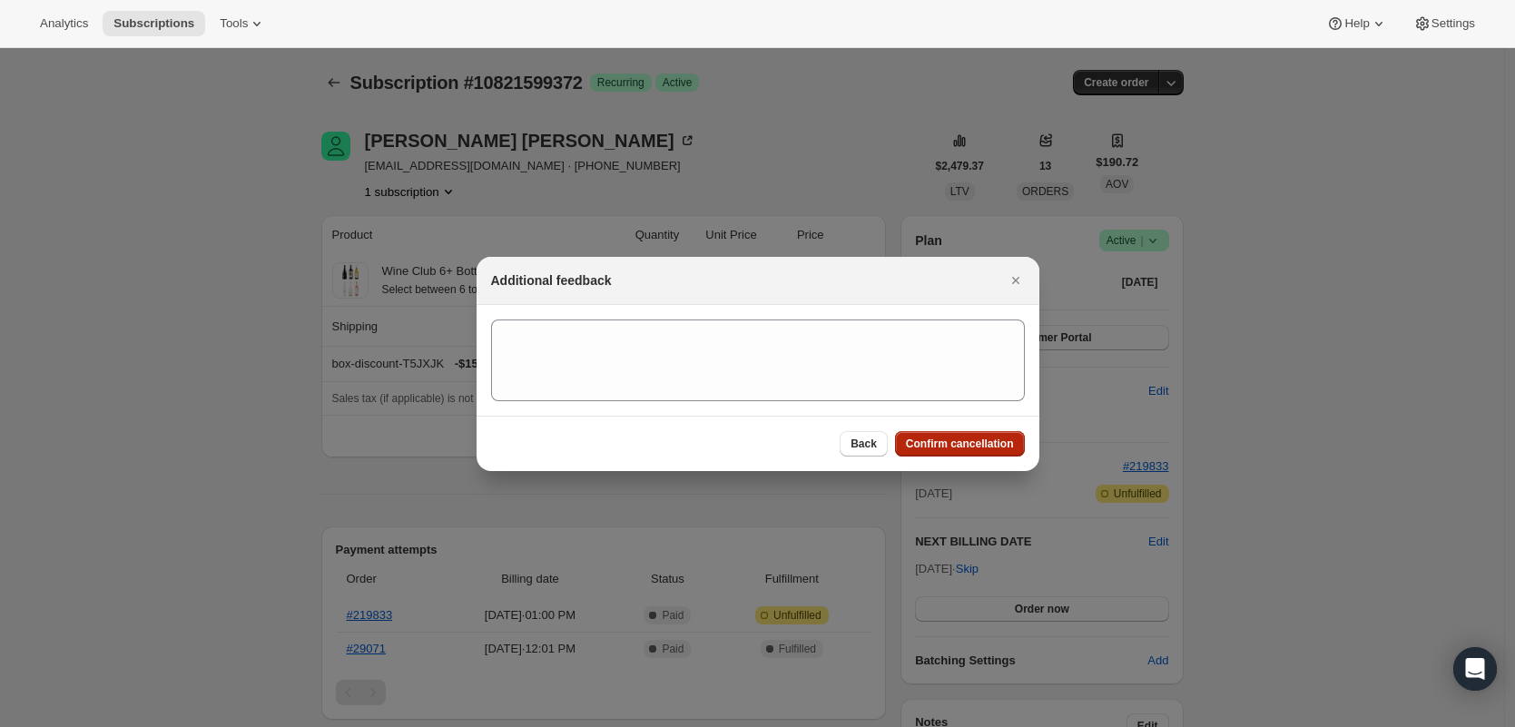
click at [992, 447] on span "Confirm cancellation" at bounding box center [960, 444] width 108 height 15
